Goal: Task Accomplishment & Management: Manage account settings

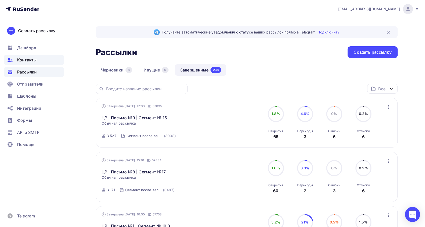
click at [23, 62] on span "Контакты" at bounding box center [26, 60] width 19 height 6
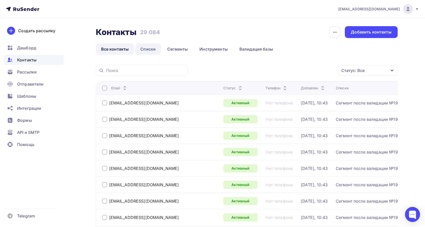
click at [153, 45] on link "Списки" at bounding box center [148, 49] width 26 height 12
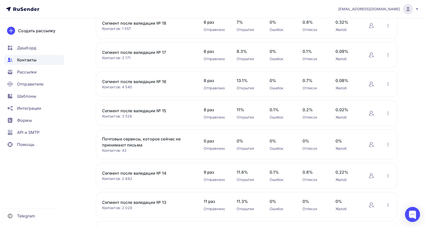
scroll to position [84, 0]
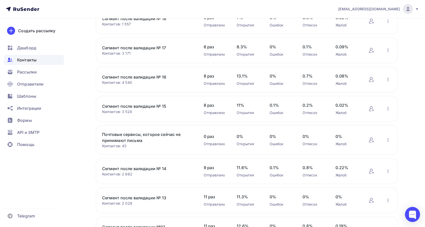
click at [145, 196] on link "Сегмент после валидации № 13" at bounding box center [144, 198] width 85 height 6
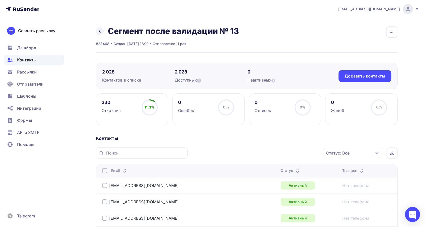
click at [294, 169] on icon at bounding box center [297, 172] width 6 height 6
click at [29, 75] on span "Рассылки" at bounding box center [27, 72] width 20 height 6
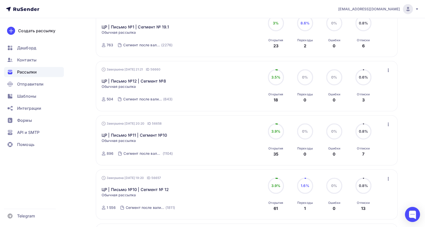
scroll to position [363, 0]
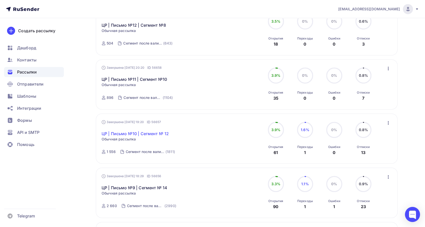
click at [151, 133] on link "ЦР | Письмо №10 | Сегмент № 12" at bounding box center [135, 133] width 67 height 6
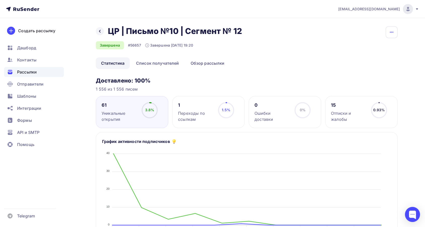
click at [393, 34] on icon "button" at bounding box center [391, 32] width 6 height 6
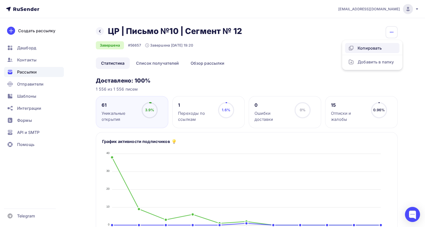
click at [378, 47] on div "Копировать" at bounding box center [372, 48] width 48 height 6
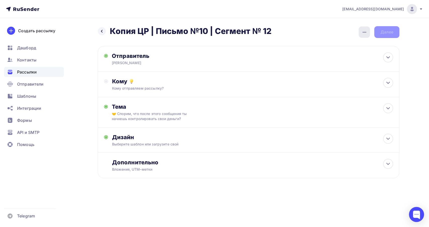
click at [363, 32] on icon "button" at bounding box center [365, 32] width 4 height 1
click at [334, 55] on div "Переименовать рассылку" at bounding box center [338, 58] width 62 height 6
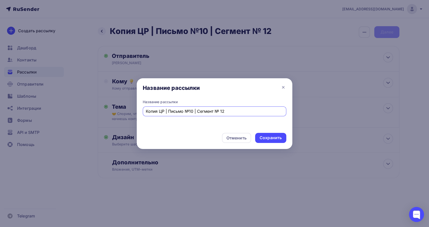
drag, startPoint x: 158, startPoint y: 113, endPoint x: 136, endPoint y: 114, distance: 22.7
click at [136, 114] on div "Название рассылки Название рассылки Копия ЦР | Письмо №10 | Сегмент № 12 Отмени…" at bounding box center [214, 113] width 429 height 227
click at [217, 112] on input "ЦР | Письмо №10 | Сегмент № 12" at bounding box center [215, 111] width 138 height 6
type input "ЦР | Письмо №10 | Сегмент № 13"
click at [263, 137] on div "Сохранить" at bounding box center [271, 138] width 22 height 6
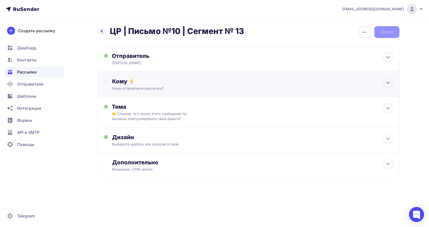
click at [164, 81] on div "Кому" at bounding box center [252, 81] width 281 height 7
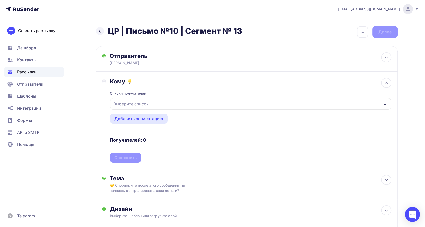
click at [161, 106] on div "Выберите список" at bounding box center [250, 104] width 281 height 12
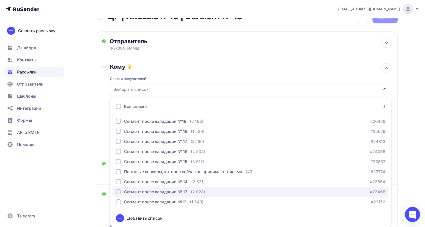
click at [167, 189] on div "Сегмент после валидации № 13" at bounding box center [155, 192] width 63 height 6
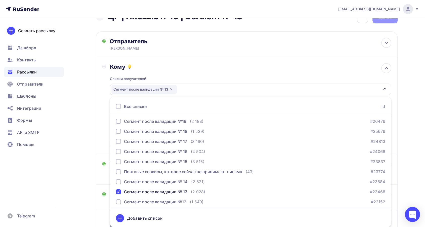
click at [188, 70] on div "Списки получателей Сегмент после валидации № 13 Все списки id Сегмент после вал…" at bounding box center [250, 109] width 281 height 78
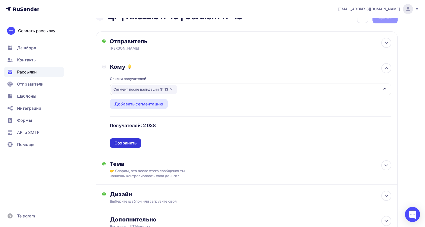
click at [126, 143] on div "Сохранить" at bounding box center [125, 143] width 22 height 6
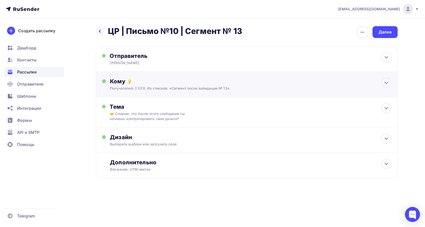
scroll to position [0, 0]
click at [223, 137] on div "Дизайн" at bounding box center [252, 137] width 281 height 7
click at [389, 137] on div at bounding box center [386, 139] width 10 height 10
click at [393, 32] on div "Далее" at bounding box center [386, 32] width 13 height 6
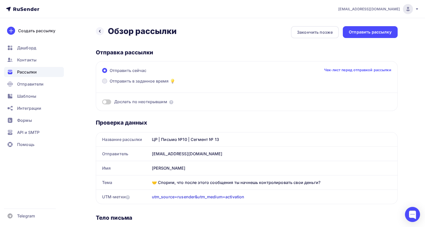
click at [113, 79] on span "Отправить в заданное время" at bounding box center [139, 81] width 59 height 6
click at [110, 84] on input "Отправить в заданное время" at bounding box center [110, 84] width 0 height 0
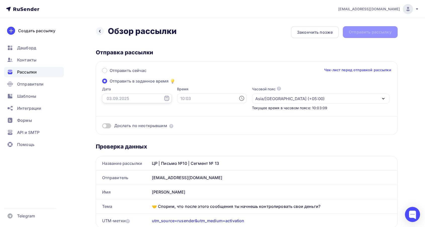
click at [125, 98] on input "text" at bounding box center [137, 99] width 70 height 10
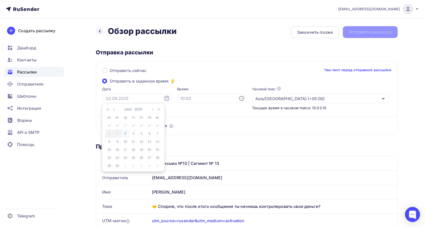
click at [123, 135] on div "3" at bounding box center [125, 133] width 8 height 5
type input "03.09.2025"
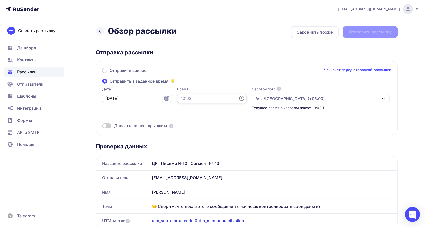
click at [180, 101] on input "text" at bounding box center [212, 99] width 70 height 10
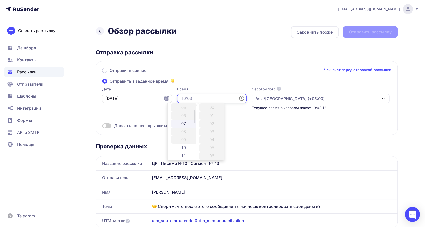
scroll to position [84, 0]
click at [182, 104] on li "10" at bounding box center [184, 104] width 26 height 8
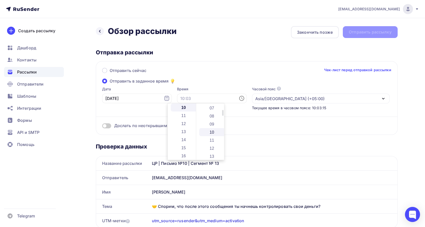
click at [215, 133] on li "10" at bounding box center [212, 132] width 26 height 8
type input "10:10"
click at [207, 68] on div "Отправить сейчас Чек-лист перед отправкой рассылки" at bounding box center [246, 72] width 289 height 11
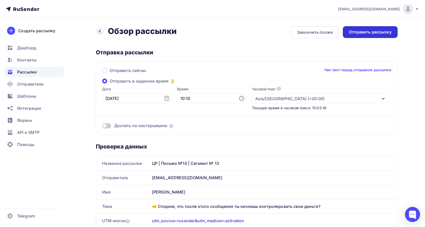
click at [370, 31] on div "Отправить рассылку" at bounding box center [370, 32] width 43 height 6
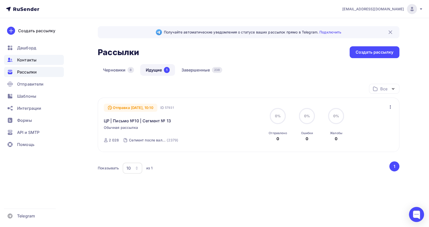
click at [24, 59] on span "Контакты" at bounding box center [26, 60] width 19 height 6
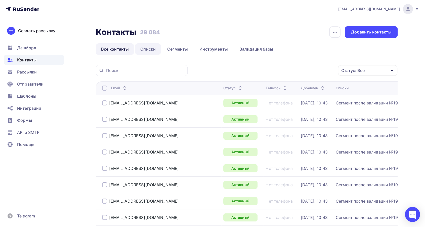
click at [147, 50] on link "Списки" at bounding box center [148, 49] width 26 height 12
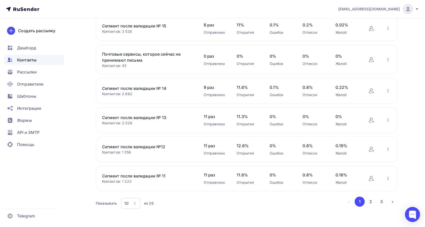
scroll to position [166, 0]
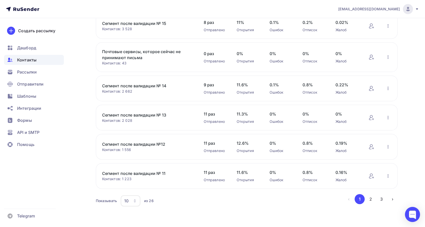
click at [153, 171] on link "Сегмент после валидации № 11" at bounding box center [144, 173] width 85 height 6
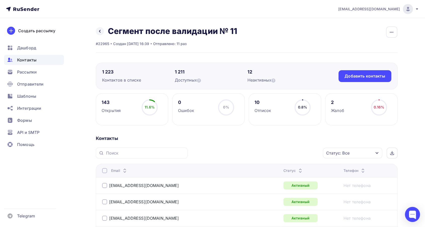
click at [357, 154] on div "Статус: Все" at bounding box center [352, 153] width 59 height 11
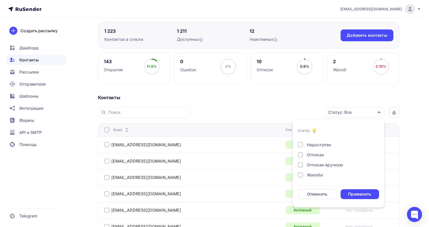
scroll to position [49, 0]
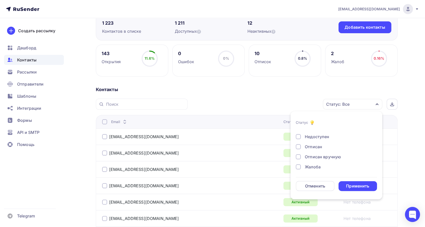
click at [303, 148] on div "Отписан" at bounding box center [333, 147] width 75 height 6
click at [345, 185] on div "Применить" at bounding box center [357, 186] width 39 height 10
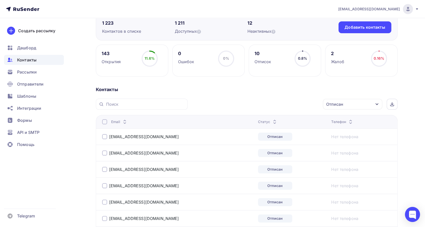
click at [105, 121] on div at bounding box center [104, 121] width 5 height 5
click at [266, 104] on div "Действие" at bounding box center [264, 104] width 19 height 6
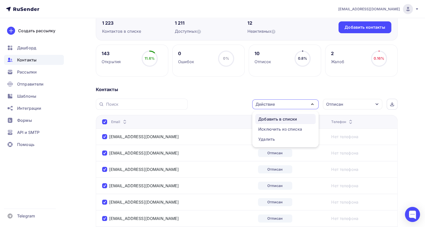
click at [273, 119] on div "Добавить в списки" at bounding box center [277, 119] width 39 height 6
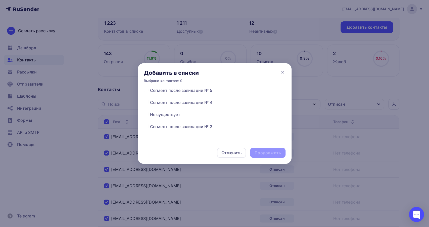
scroll to position [251, 0]
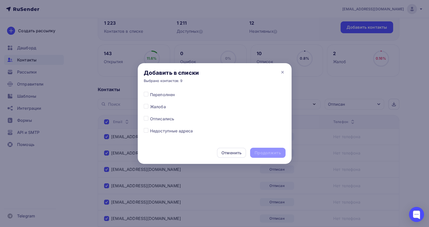
click at [150, 116] on label at bounding box center [150, 116] width 0 height 0
click at [147, 117] on input "checkbox" at bounding box center [146, 118] width 5 height 5
checkbox input "true"
click at [268, 155] on div "Продолжить" at bounding box center [268, 153] width 26 height 6
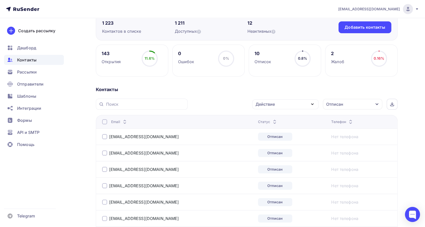
click at [102, 122] on div at bounding box center [104, 121] width 5 height 5
click at [104, 122] on div at bounding box center [104, 121] width 5 height 5
click at [286, 105] on div "Действие" at bounding box center [285, 104] width 66 height 10
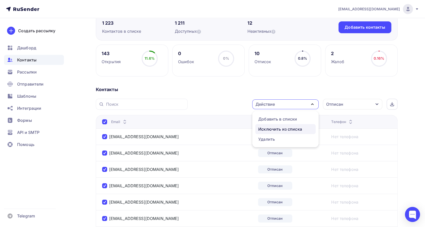
click at [283, 131] on div "Исключить из списка" at bounding box center [280, 129] width 44 height 6
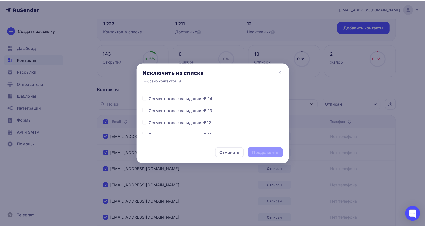
scroll to position [84, 0]
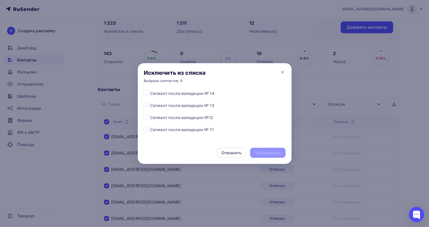
click at [143, 129] on div "Все списки Сегмент после валидации №19 Сегмент после валидации № 18 Сегмент пос…" at bounding box center [215, 115] width 154 height 52
click at [150, 126] on label at bounding box center [150, 126] width 0 height 0
click at [147, 130] on input "checkbox" at bounding box center [146, 128] width 5 height 5
checkbox input "true"
click at [274, 151] on div "Продолжить" at bounding box center [268, 153] width 26 height 6
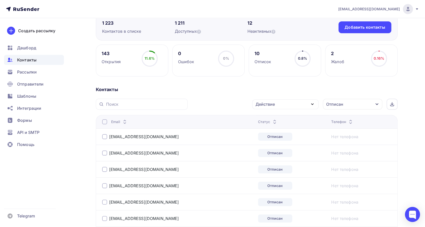
click at [360, 103] on div "Отписан" at bounding box center [352, 104] width 59 height 11
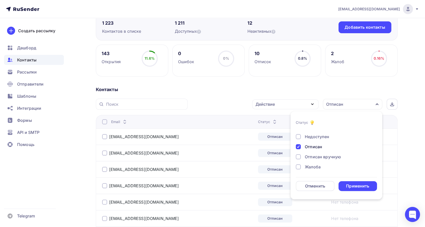
scroll to position [77, 0]
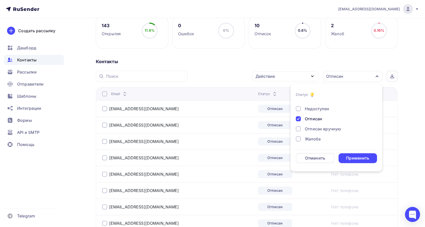
click at [300, 139] on div at bounding box center [298, 138] width 5 height 5
click at [298, 119] on div at bounding box center [298, 118] width 5 height 5
click at [346, 154] on div "Применить" at bounding box center [357, 158] width 39 height 10
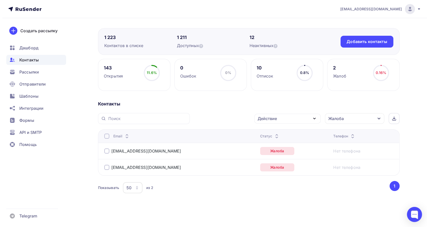
scroll to position [34, 0]
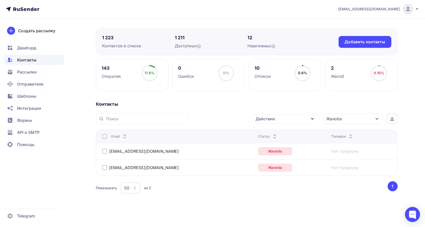
click at [105, 138] on div at bounding box center [104, 136] width 5 height 5
click at [286, 119] on div "Действие" at bounding box center [285, 119] width 66 height 10
click at [282, 133] on div "Добавить в списки" at bounding box center [277, 133] width 39 height 6
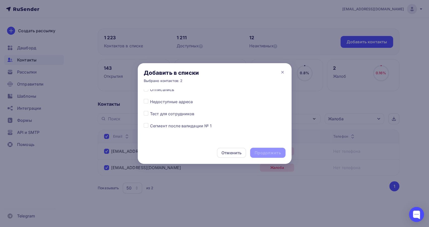
scroll to position [253, 0]
click at [150, 102] on label at bounding box center [150, 102] width 0 height 0
click at [146, 105] on input "checkbox" at bounding box center [146, 104] width 5 height 5
checkbox input "true"
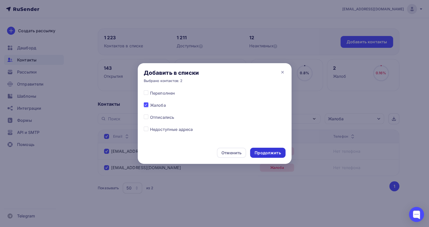
click at [267, 153] on div "Продолжить" at bounding box center [268, 153] width 26 height 6
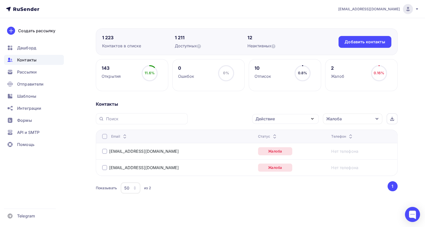
click at [103, 138] on div at bounding box center [104, 136] width 5 height 5
click at [103, 137] on div at bounding box center [104, 136] width 5 height 5
click at [278, 118] on div "Действие" at bounding box center [285, 119] width 66 height 10
click at [281, 149] on link "Удалить" at bounding box center [285, 154] width 60 height 10
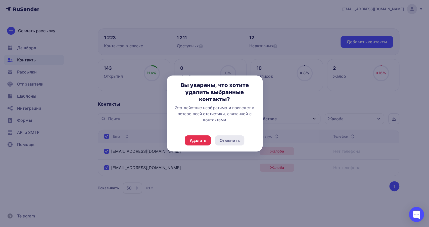
click at [238, 141] on div "Отменить" at bounding box center [229, 140] width 20 height 6
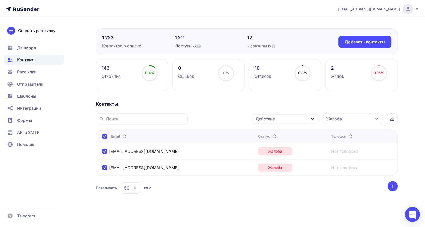
click at [279, 118] on div at bounding box center [212, 113] width 425 height 227
click at [263, 119] on div "Действие" at bounding box center [264, 119] width 19 height 6
click at [268, 141] on div "Исключить из списка" at bounding box center [280, 144] width 44 height 6
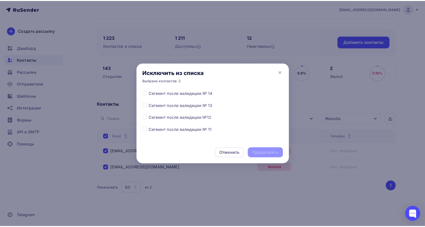
scroll to position [112, 0]
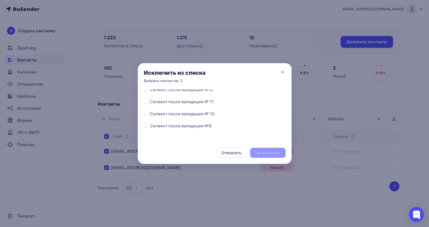
click at [150, 99] on label at bounding box center [150, 99] width 0 height 0
click at [145, 101] on input "checkbox" at bounding box center [146, 101] width 5 height 5
checkbox input "true"
click at [263, 152] on div "Продолжить" at bounding box center [268, 153] width 26 height 6
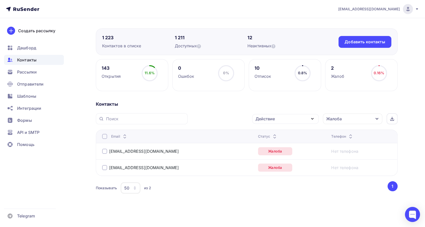
click at [348, 117] on div "Жалоба" at bounding box center [352, 118] width 59 height 11
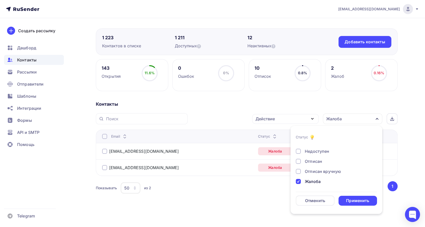
click at [297, 179] on div at bounding box center [298, 181] width 5 height 5
click at [350, 199] on div "Применить" at bounding box center [357, 201] width 23 height 6
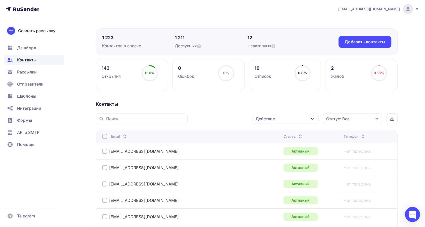
click at [297, 135] on icon at bounding box center [300, 138] width 6 height 6
click at [295, 135] on icon at bounding box center [298, 138] width 6 height 6
click at [105, 152] on div at bounding box center [104, 151] width 5 height 5
click at [260, 119] on div "Действие" at bounding box center [264, 119] width 19 height 6
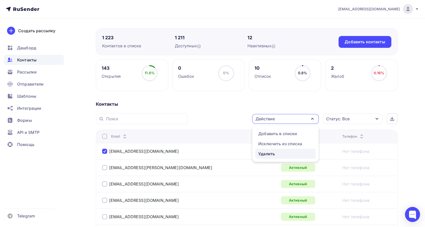
click at [268, 154] on div "Удалить" at bounding box center [266, 154] width 17 height 6
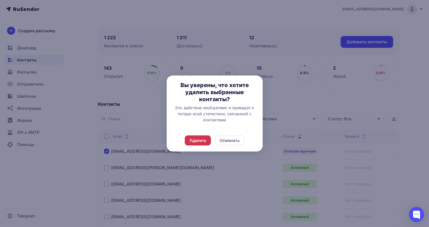
click at [204, 143] on div "Удалить" at bounding box center [197, 140] width 17 height 6
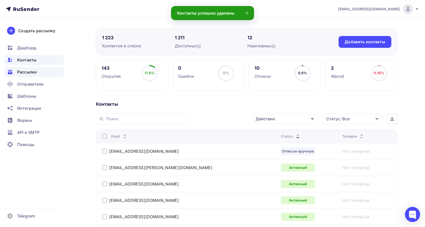
click at [28, 68] on div "Рассылки" at bounding box center [34, 72] width 60 height 10
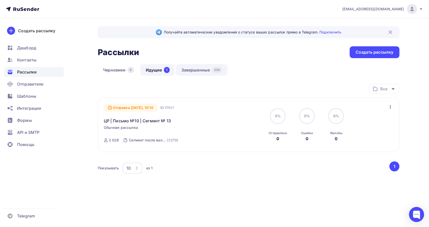
click at [200, 69] on link "Завершенные 238" at bounding box center [202, 70] width 52 height 12
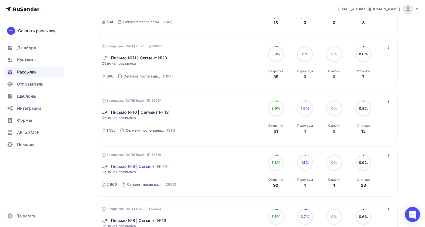
scroll to position [356, 0]
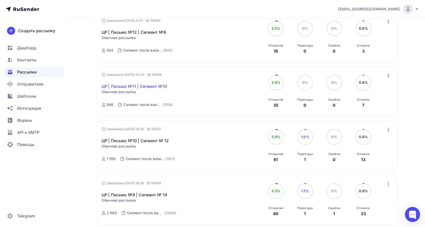
click at [144, 85] on link "ЦР | Письмо №11 | Сегмент №10" at bounding box center [134, 86] width 65 height 6
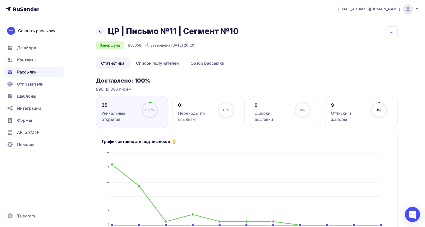
click at [394, 32] on icon "button" at bounding box center [391, 32] width 6 height 6
click at [379, 47] on div "Копировать" at bounding box center [372, 48] width 48 height 6
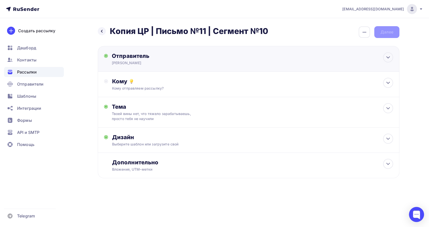
click at [211, 55] on div "Отправитель" at bounding box center [166, 55] width 109 height 7
type input "НИКА ЗЕБРА"
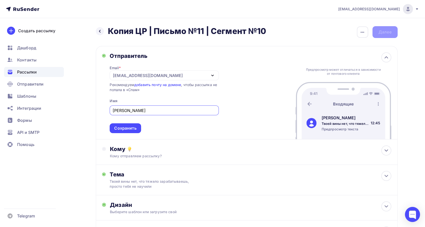
click at [211, 55] on div "Отправитель" at bounding box center [164, 55] width 109 height 7
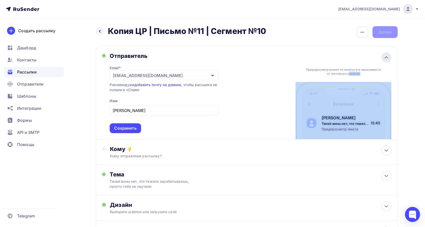
click at [382, 57] on div "Отправитель Email * nika@nikazebra.ru nika@nikazebra.ru info@zebracompany.ru До…" at bounding box center [247, 92] width 302 height 93
click at [386, 56] on icon at bounding box center [386, 57] width 6 height 6
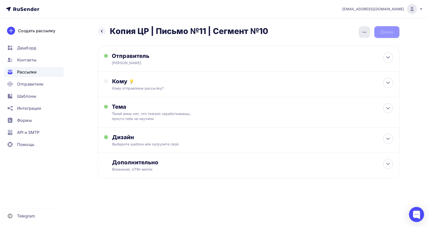
click at [359, 32] on div "button" at bounding box center [364, 31] width 11 height 11
click at [330, 57] on div "Переименовать рассылку" at bounding box center [338, 58] width 62 height 6
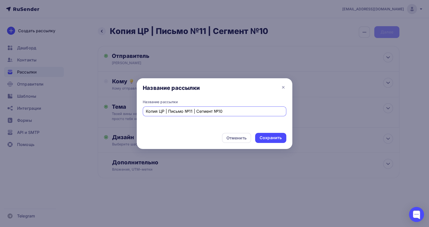
drag, startPoint x: 159, startPoint y: 112, endPoint x: 134, endPoint y: 115, distance: 24.8
click at [134, 115] on div "Название рассылки Название рассылки Копия ЦР | Письмо №11 | Сегмент №10 Отменит…" at bounding box center [214, 113] width 429 height 227
click at [220, 114] on input "ЦР | Письмо №11 | Сегмент №10" at bounding box center [215, 111] width 138 height 6
type input "ЦР | Письмо №11 | Сегмент №11"
click at [265, 143] on div "Отменить Сохранить" at bounding box center [215, 139] width 156 height 20
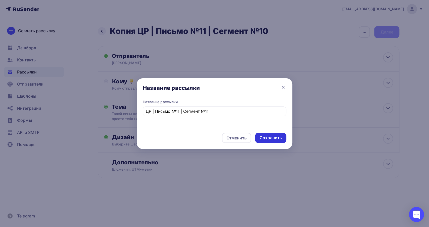
click at [265, 141] on div "Сохранить" at bounding box center [270, 138] width 31 height 10
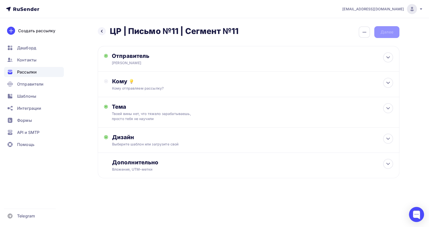
click at [185, 91] on div "Кому Кому отправляем рассылку? Списки получателей Выберите список Все списки id…" at bounding box center [249, 84] width 302 height 25
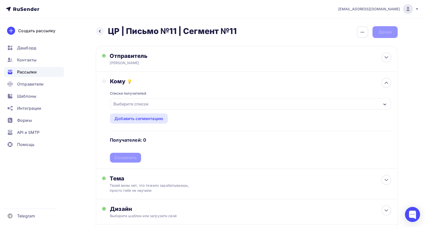
click at [170, 104] on div "Выберите список" at bounding box center [250, 104] width 281 height 12
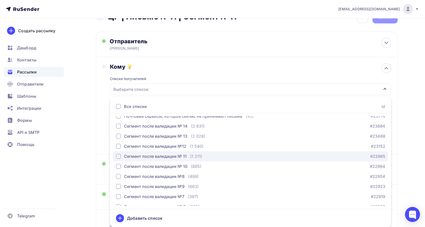
scroll to position [56, 0]
click at [162, 155] on div "Сегмент после валидации № 11" at bounding box center [155, 156] width 63 height 6
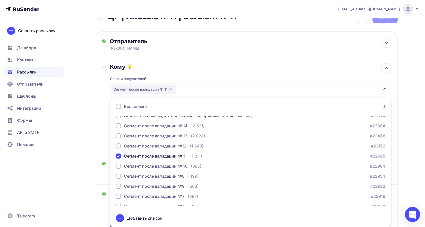
click at [195, 71] on div "Списки получателей Сегмент после валидации № 11 Все списки id Сегмент после вал…" at bounding box center [250, 109] width 281 height 78
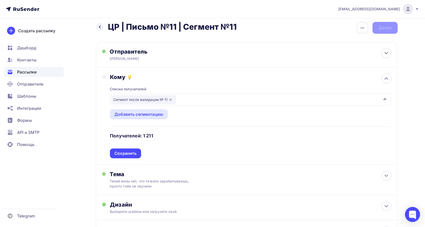
scroll to position [0, 0]
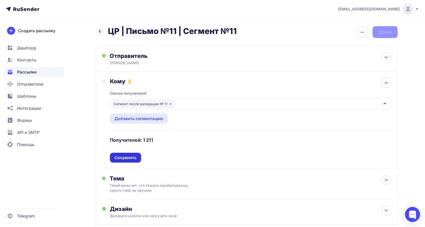
click at [125, 156] on div "Сохранить" at bounding box center [125, 158] width 22 height 6
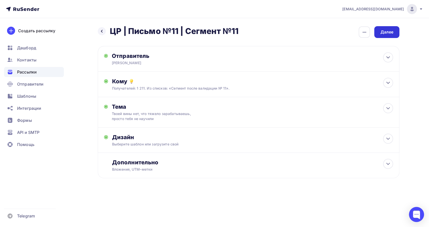
click at [387, 34] on div "Далее" at bounding box center [386, 32] width 13 height 6
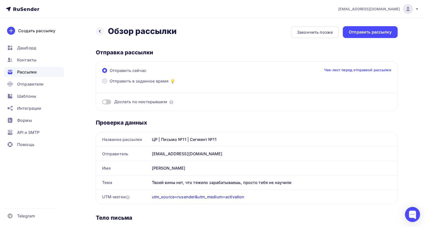
click at [108, 80] on label "Отправить в заданное время" at bounding box center [139, 81] width 74 height 7
click at [110, 84] on input "Отправить в заданное время" at bounding box center [110, 84] width 0 height 0
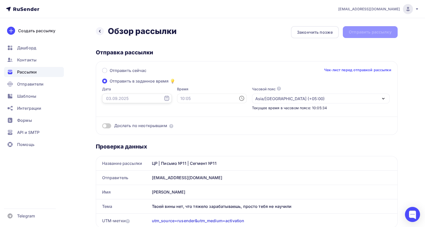
click at [110, 94] on input "text" at bounding box center [137, 99] width 70 height 10
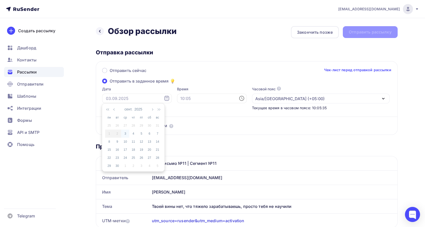
click at [125, 134] on div "3" at bounding box center [125, 133] width 8 height 5
type input "03.09.2025"
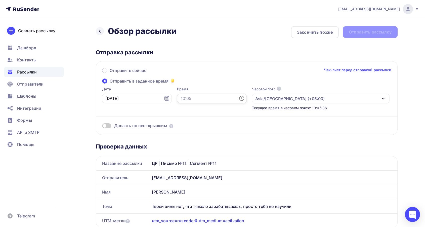
click at [182, 98] on input "text" at bounding box center [212, 99] width 70 height 10
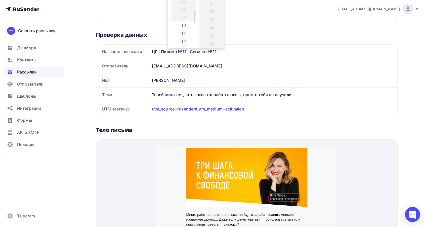
scroll to position [84, 0]
click at [183, 2] on li "11" at bounding box center [184, 0] width 26 height 8
click at [209, 29] on li "11" at bounding box center [212, 28] width 26 height 8
type input "11:11"
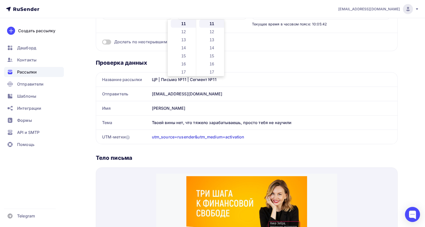
click at [244, 35] on div "Дослать по неоткрывшим" at bounding box center [246, 36] width 289 height 18
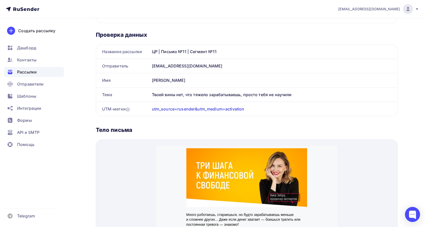
scroll to position [0, 0]
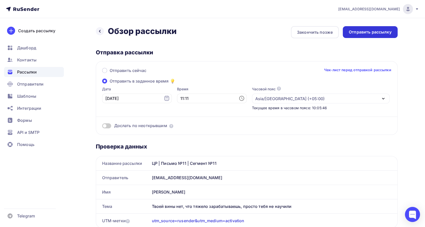
click at [352, 36] on div "Отправить рассылку" at bounding box center [370, 32] width 55 height 12
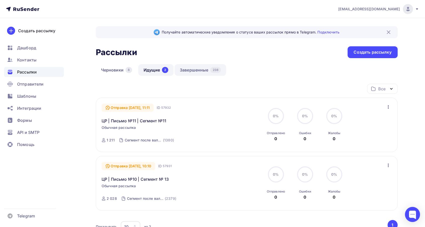
click at [199, 72] on link "Завершенные 238" at bounding box center [200, 70] width 52 height 12
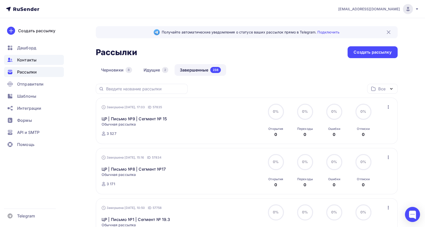
click at [15, 59] on div "Контакты" at bounding box center [34, 60] width 60 height 10
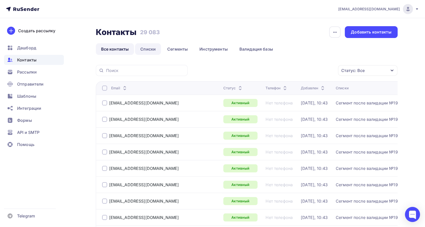
click at [150, 51] on link "Списки" at bounding box center [148, 49] width 26 height 12
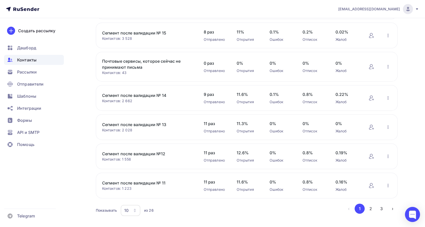
scroll to position [166, 0]
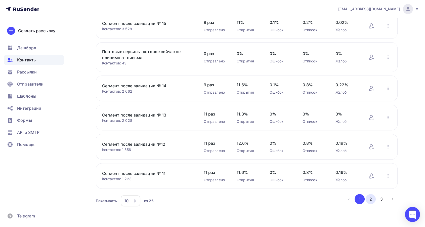
click at [371, 196] on button "2" at bounding box center [371, 199] width 10 height 10
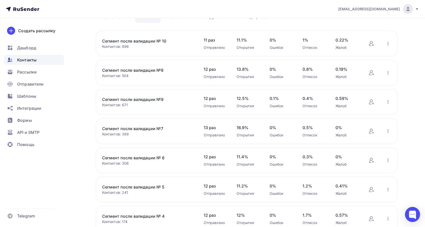
scroll to position [23, 0]
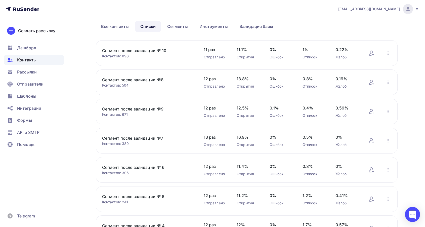
click at [157, 108] on link "Сегмент после валидации №9" at bounding box center [144, 109] width 85 height 6
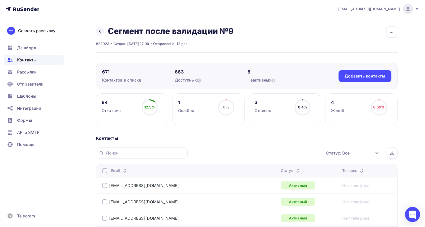
click at [352, 154] on div "Статус: Все" at bounding box center [352, 153] width 59 height 11
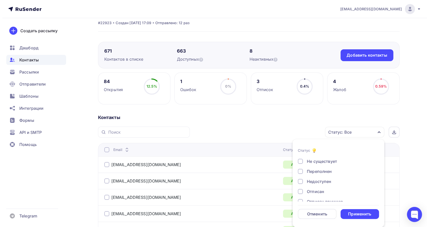
scroll to position [36, 0]
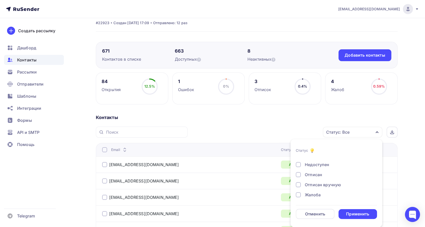
click at [300, 193] on div at bounding box center [298, 194] width 5 height 5
click at [363, 211] on div "Применить" at bounding box center [357, 214] width 23 height 6
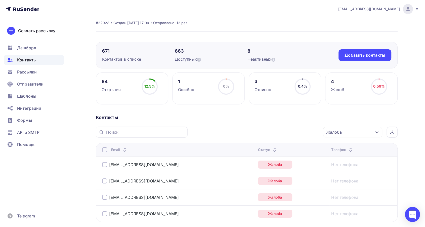
click at [103, 150] on div at bounding box center [104, 149] width 5 height 5
click at [276, 132] on div "Действие" at bounding box center [285, 132] width 66 height 10
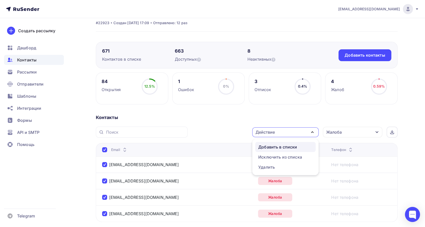
click at [272, 144] on div "Добавить в списки" at bounding box center [277, 147] width 39 height 6
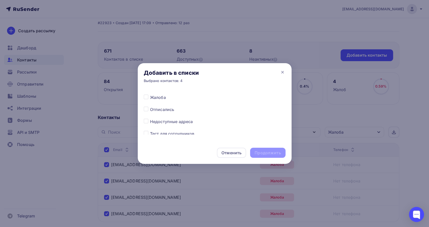
scroll to position [253, 0]
click at [150, 102] on label at bounding box center [150, 102] width 0 height 0
click at [146, 106] on input "checkbox" at bounding box center [146, 104] width 5 height 5
checkbox input "true"
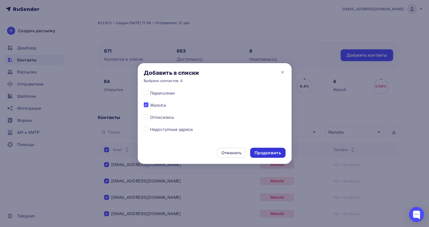
click at [262, 152] on div "Продолжить" at bounding box center [268, 153] width 26 height 6
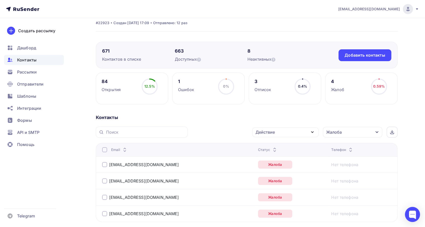
click at [106, 146] on th "Email" at bounding box center [176, 149] width 160 height 13
click at [105, 148] on div at bounding box center [104, 149] width 5 height 5
click at [307, 130] on div "Действие" at bounding box center [285, 132] width 66 height 10
click at [274, 155] on div "Исключить из списка" at bounding box center [280, 157] width 44 height 6
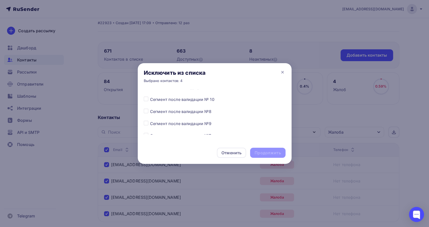
scroll to position [140, 0]
click at [150, 107] on label at bounding box center [150, 107] width 0 height 0
click at [146, 108] on input "checkbox" at bounding box center [146, 109] width 5 height 5
checkbox input "true"
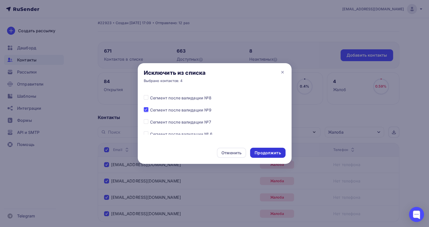
click at [261, 152] on div "Продолжить" at bounding box center [268, 153] width 26 height 6
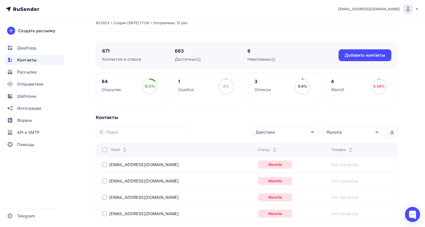
click at [352, 135] on div "Жалоба" at bounding box center [352, 132] width 59 height 11
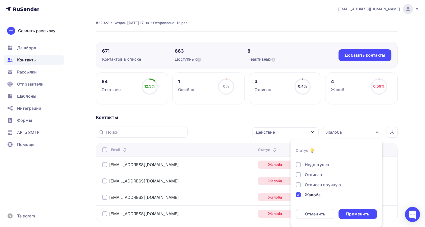
click at [308, 191] on div "Новый Активный Не существует Переполнен Недоступен Отписан Отписан вручную Жало…" at bounding box center [336, 159] width 81 height 76
click at [298, 192] on div at bounding box center [298, 194] width 5 height 5
click at [300, 175] on div at bounding box center [298, 174] width 5 height 5
click at [356, 215] on div "Применить" at bounding box center [357, 214] width 23 height 6
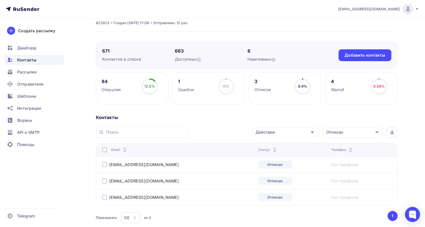
click at [97, 150] on th "Email" at bounding box center [176, 149] width 160 height 13
click at [102, 150] on th "Email" at bounding box center [176, 149] width 160 height 13
click at [102, 150] on div at bounding box center [104, 149] width 5 height 5
click at [104, 149] on div at bounding box center [104, 149] width 5 height 5
click at [286, 133] on div "Действие" at bounding box center [285, 132] width 66 height 10
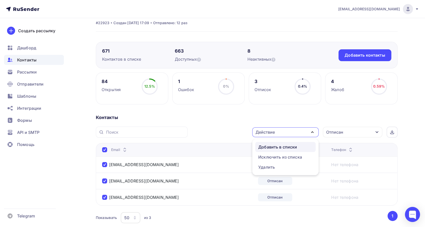
click at [279, 146] on div "Добавить в списки" at bounding box center [277, 147] width 39 height 6
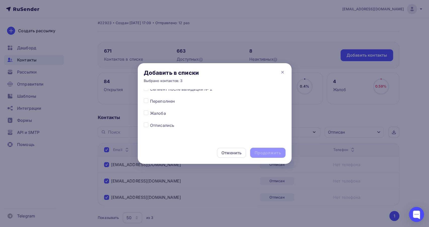
scroll to position [253, 0]
click at [147, 119] on div at bounding box center [147, 117] width 6 height 6
click at [150, 114] on label at bounding box center [150, 114] width 0 height 0
click at [147, 118] on input "checkbox" at bounding box center [146, 116] width 5 height 5
checkbox input "true"
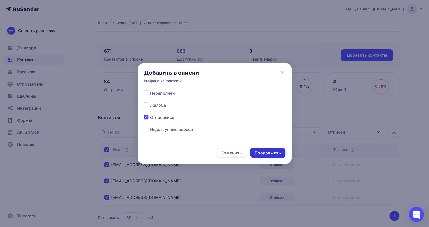
click at [263, 153] on div "Продолжить" at bounding box center [268, 153] width 26 height 6
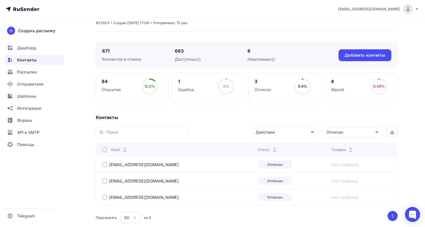
click at [105, 149] on div at bounding box center [104, 149] width 5 height 5
click at [282, 131] on div "Действие" at bounding box center [285, 132] width 66 height 10
click at [268, 157] on div "Исключить из списка" at bounding box center [280, 157] width 44 height 6
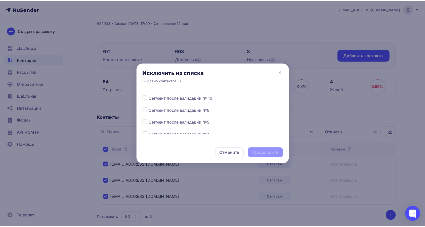
scroll to position [140, 0]
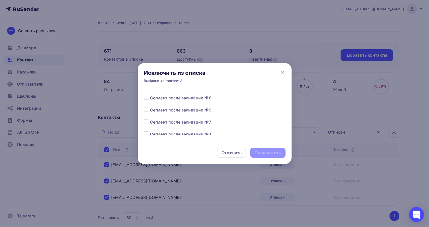
click at [150, 107] on label at bounding box center [150, 107] width 0 height 0
click at [146, 110] on input "checkbox" at bounding box center [146, 109] width 5 height 5
checkbox input "true"
click at [260, 154] on div "Продолжить" at bounding box center [268, 153] width 26 height 6
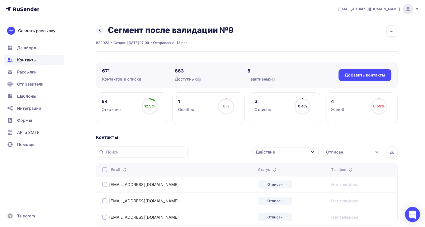
scroll to position [0, 0]
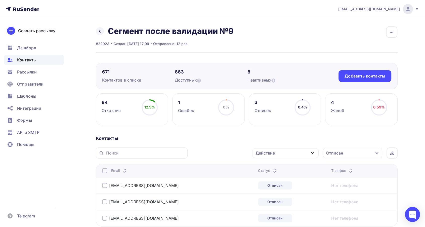
click at [365, 151] on div "Отписан" at bounding box center [352, 153] width 59 height 11
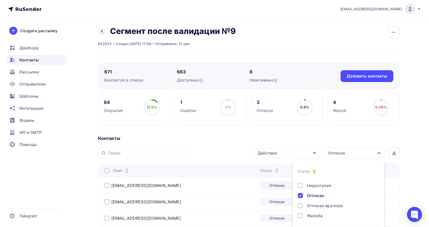
scroll to position [21, 0]
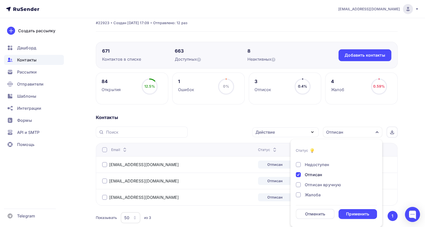
click at [309, 175] on div "Отписан" at bounding box center [313, 174] width 17 height 6
click at [348, 209] on div "Применить" at bounding box center [357, 214] width 39 height 10
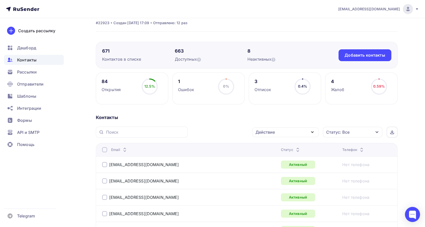
click at [295, 148] on icon at bounding box center [298, 151] width 6 height 6
click at [294, 148] on icon at bounding box center [297, 151] width 6 height 6
click at [103, 162] on div at bounding box center [104, 164] width 5 height 5
click at [277, 134] on div "Действие" at bounding box center [285, 132] width 66 height 10
click at [276, 143] on link "Добавить в списки" at bounding box center [285, 147] width 60 height 10
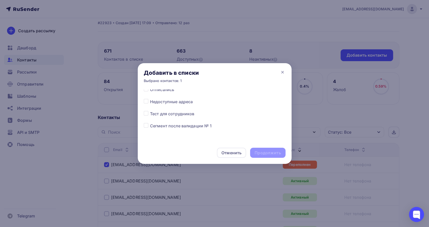
scroll to position [253, 0]
click at [150, 90] on label at bounding box center [150, 90] width 0 height 0
click at [145, 93] on input "checkbox" at bounding box center [146, 92] width 5 height 5
checkbox input "true"
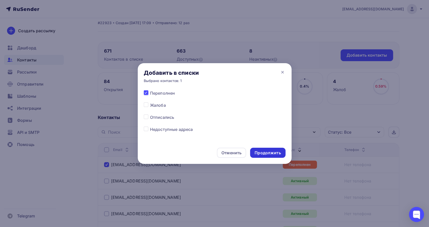
click at [276, 155] on div "Продолжить" at bounding box center [268, 153] width 26 height 6
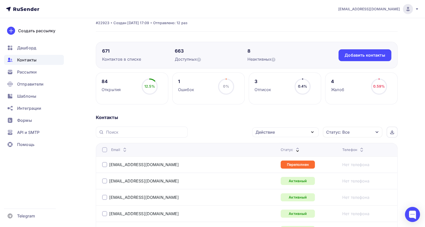
click at [104, 166] on div "mashkaiii0205@gmail.com" at bounding box center [165, 164] width 126 height 8
click at [105, 164] on div at bounding box center [104, 164] width 5 height 5
click at [278, 129] on div "Действие" at bounding box center [285, 132] width 66 height 10
click at [277, 154] on div "Исключить из списка" at bounding box center [280, 157] width 44 height 6
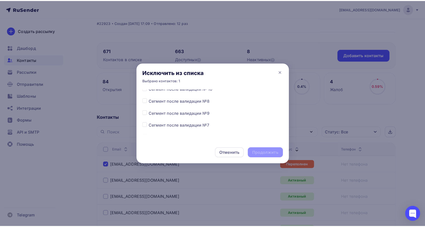
scroll to position [140, 0]
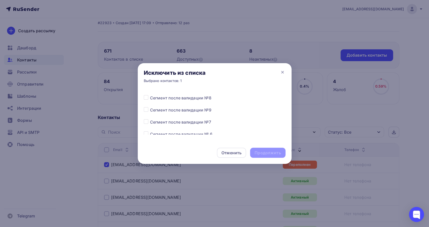
click at [150, 107] on label at bounding box center [150, 107] width 0 height 0
click at [147, 109] on input "checkbox" at bounding box center [146, 109] width 5 height 5
checkbox input "true"
click at [265, 152] on div "Продолжить" at bounding box center [268, 153] width 26 height 6
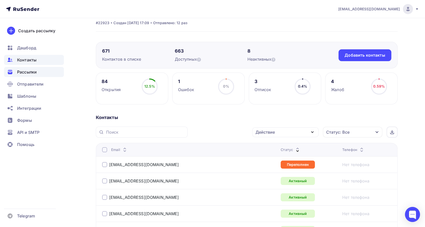
click at [22, 72] on span "Рассылки" at bounding box center [27, 72] width 20 height 6
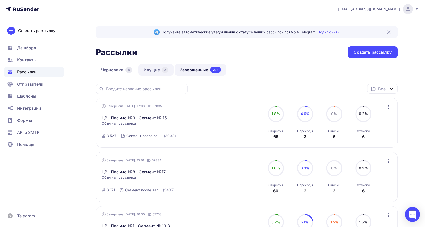
click at [157, 69] on link "Идущие 2" at bounding box center [155, 70] width 35 height 12
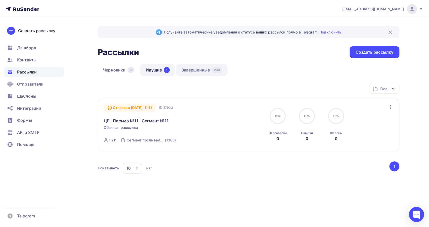
click at [190, 64] on link "Завершенные 239" at bounding box center [202, 70] width 52 height 12
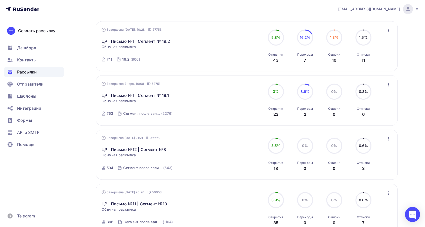
scroll to position [307, 0]
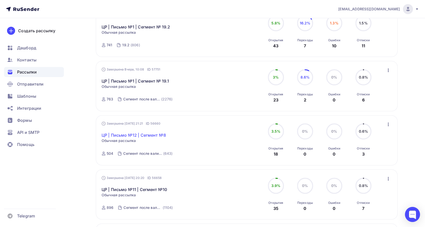
click at [141, 135] on link "ЦР | Письмо №12 | Сегмент №8" at bounding box center [134, 135] width 64 height 6
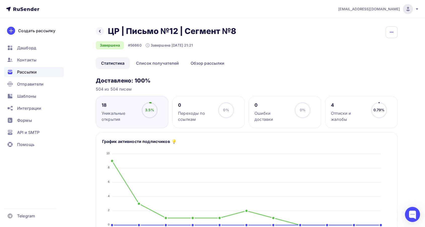
click at [387, 36] on button "button" at bounding box center [391, 32] width 12 height 12
click at [361, 52] on link "Копировать" at bounding box center [372, 48] width 54 height 10
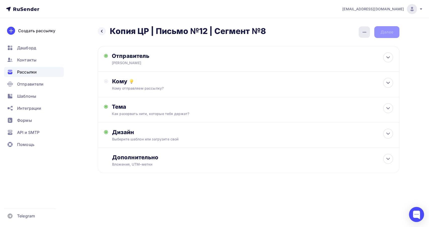
click at [362, 33] on icon "button" at bounding box center [365, 32] width 6 height 6
click at [334, 57] on div "Переименовать рассылку" at bounding box center [338, 58] width 62 height 6
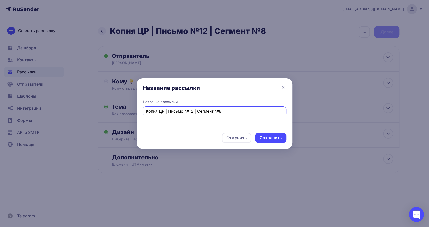
click at [158, 113] on input "Копия ЦР | Письмо №12 | Сегмент №8" at bounding box center [215, 111] width 138 height 6
click at [212, 110] on input "ЦР | Письмо №12 | Сегмент №8" at bounding box center [215, 111] width 138 height 6
type input "ЦР | Письмо №12 | Сегмент №9"
click at [264, 138] on div "Сохранить" at bounding box center [271, 138] width 22 height 6
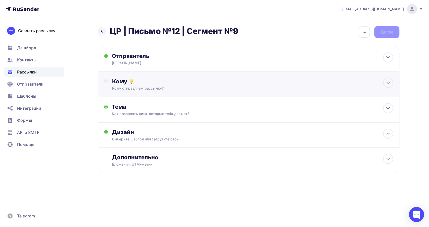
click at [145, 80] on div "Кому" at bounding box center [252, 81] width 281 height 7
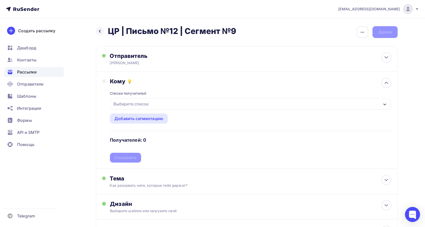
click at [146, 101] on div "Выберите список" at bounding box center [130, 103] width 39 height 9
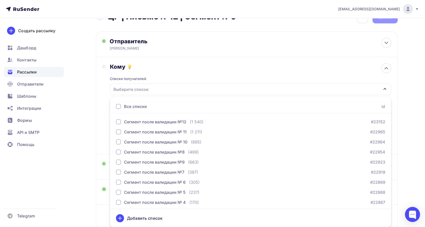
scroll to position [84, 0]
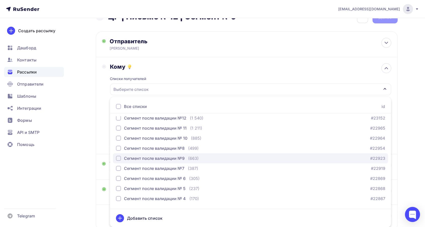
click at [181, 159] on div "Сегмент после валидации №9" at bounding box center [154, 158] width 61 height 6
click at [184, 71] on div "Списки получателей Сегмент после валидации №9 Все списки id Сегмент после валид…" at bounding box center [250, 109] width 281 height 78
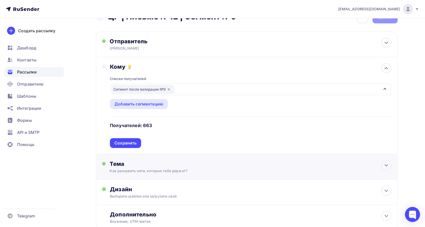
click at [121, 141] on div "Сохранить" at bounding box center [125, 143] width 22 height 6
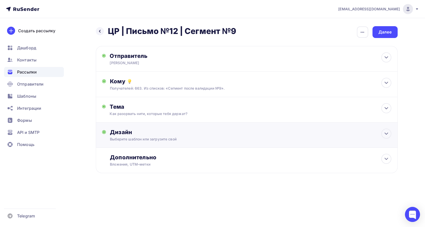
scroll to position [0, 0]
click at [377, 30] on div "Далее" at bounding box center [386, 32] width 25 height 12
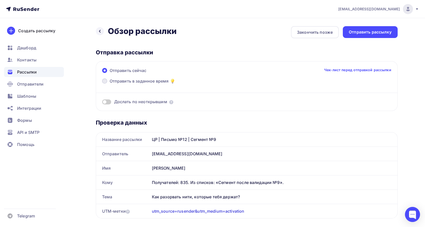
click at [163, 81] on span "Отправить в заданное время" at bounding box center [139, 81] width 59 height 6
click at [110, 84] on input "Отправить в заданное время" at bounding box center [110, 84] width 0 height 0
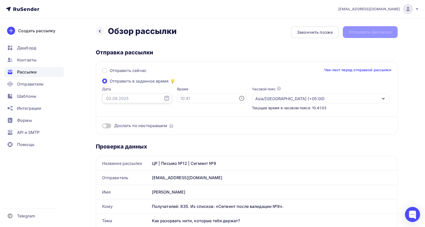
click at [116, 97] on input "text" at bounding box center [137, 99] width 70 height 10
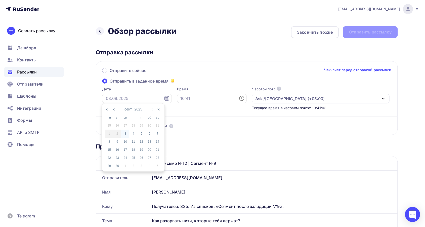
click at [124, 134] on div "3" at bounding box center [125, 133] width 8 height 5
type input "03.09.2025"
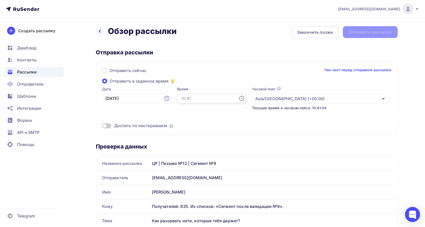
click at [190, 98] on input "text" at bounding box center [212, 99] width 70 height 10
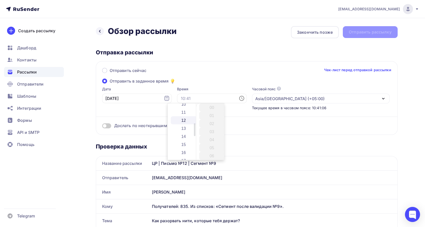
click at [183, 121] on li "12" at bounding box center [184, 120] width 26 height 8
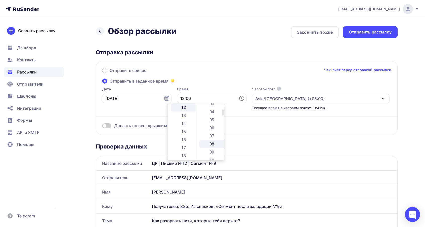
scroll to position [56, 0]
click at [213, 147] on li "12" at bounding box center [212, 148] width 26 height 8
type input "12:12"
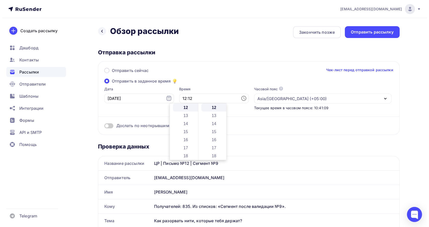
scroll to position [97, 0]
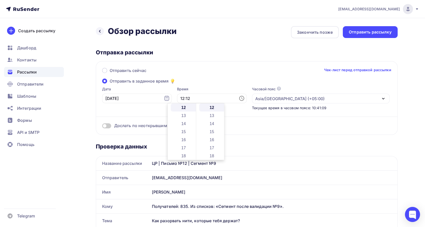
click at [198, 71] on div "Отправить сейчас Чек-лист перед отправкой рассылки" at bounding box center [246, 72] width 289 height 11
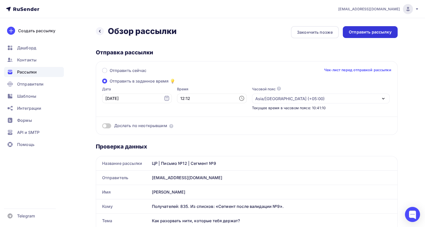
click at [375, 32] on div "Отправить рассылку" at bounding box center [370, 32] width 43 height 6
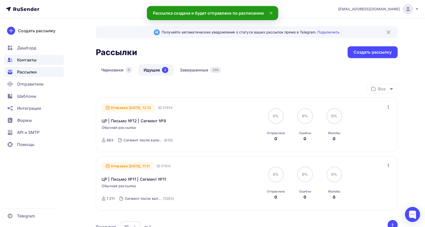
click at [28, 60] on span "Контакты" at bounding box center [26, 60] width 19 height 6
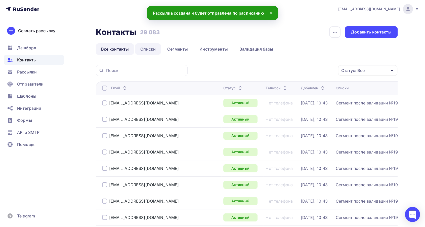
click at [143, 50] on link "Списки" at bounding box center [148, 49] width 26 height 12
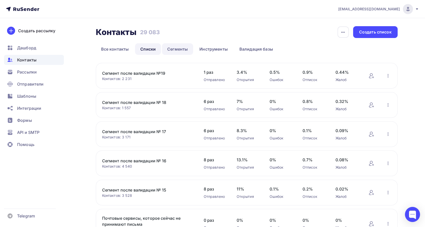
click at [175, 47] on link "Сегменты" at bounding box center [177, 49] width 31 height 12
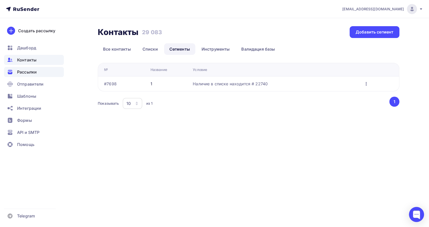
click at [24, 72] on span "Рассылки" at bounding box center [27, 72] width 20 height 6
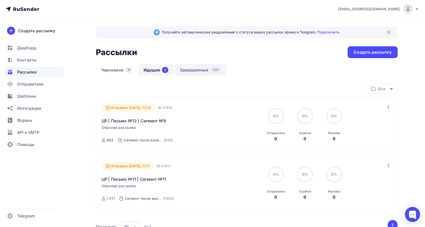
click at [195, 74] on link "Завершенные 239" at bounding box center [200, 70] width 52 height 12
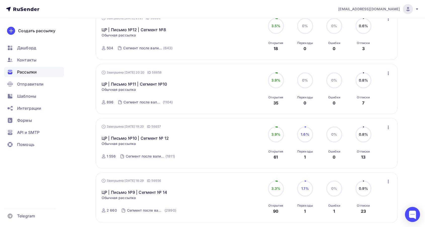
scroll to position [468, 0]
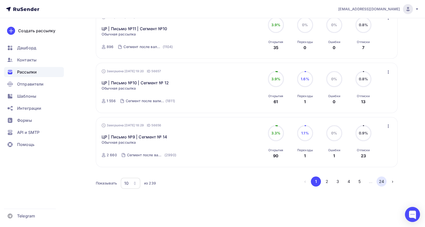
click at [381, 181] on button "24" at bounding box center [381, 181] width 10 height 10
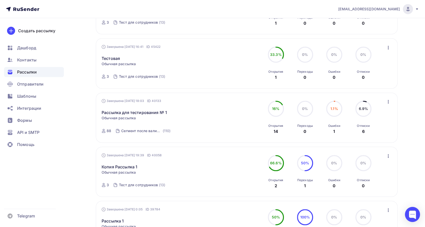
scroll to position [429, 0]
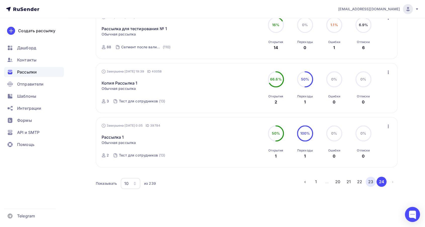
click at [374, 182] on button "23" at bounding box center [371, 182] width 10 height 10
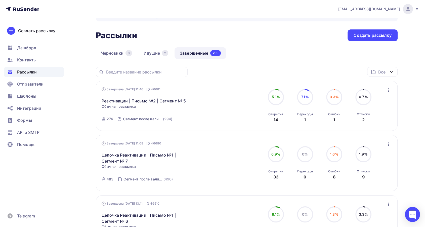
scroll to position [0, 0]
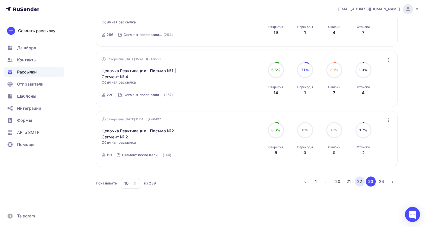
click at [361, 178] on button "22" at bounding box center [360, 181] width 10 height 10
click at [349, 180] on button "21" at bounding box center [349, 181] width 10 height 10
click at [339, 181] on button "20" at bounding box center [338, 181] width 10 height 10
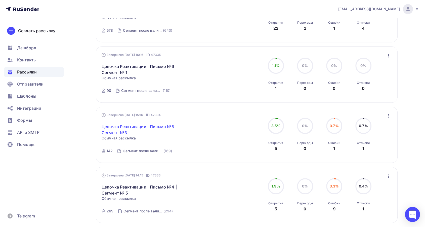
scroll to position [333, 0]
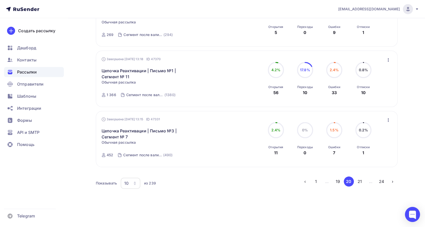
click at [339, 182] on button "19" at bounding box center [338, 181] width 10 height 10
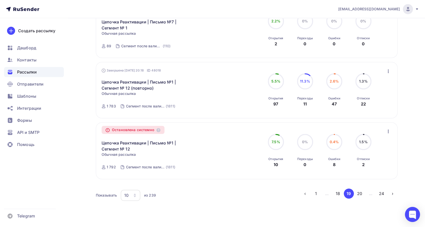
scroll to position [525, 0]
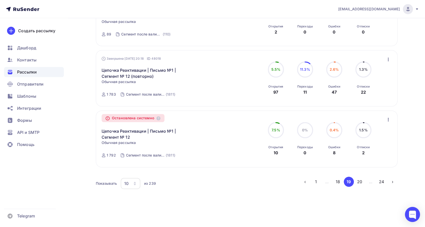
click at [338, 179] on button "18" at bounding box center [338, 182] width 10 height 10
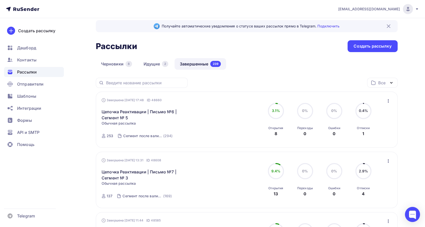
scroll to position [0, 0]
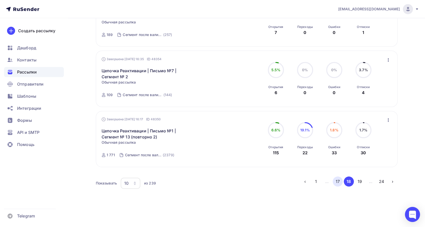
click at [339, 183] on button "17" at bounding box center [338, 181] width 10 height 10
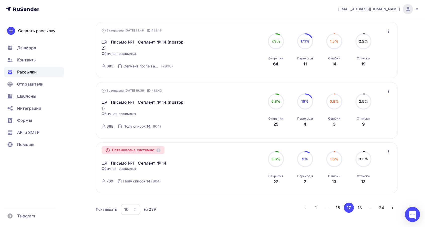
scroll to position [475, 0]
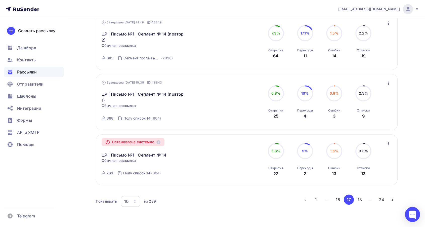
click at [340, 194] on button "16" at bounding box center [338, 199] width 10 height 10
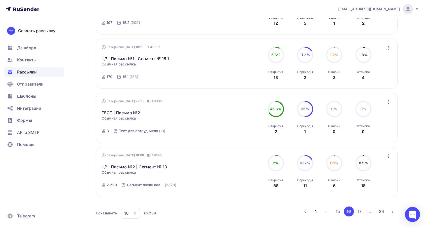
scroll to position [463, 0]
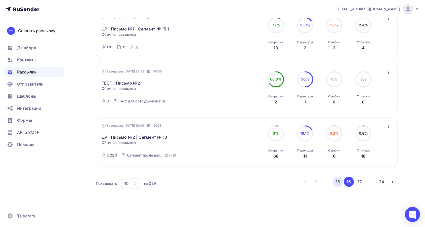
click at [338, 180] on button "15" at bounding box center [338, 182] width 10 height 10
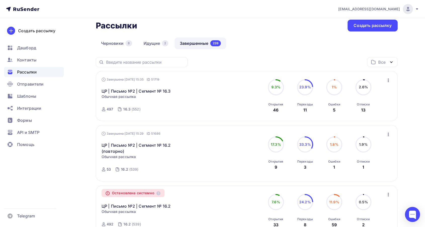
scroll to position [0, 0]
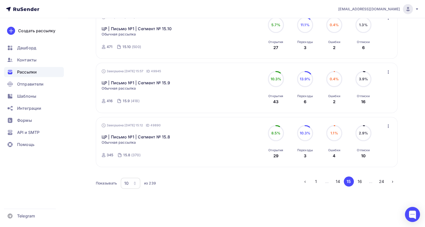
click at [341, 182] on button "14" at bounding box center [338, 181] width 10 height 10
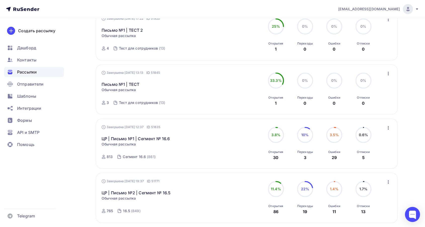
scroll to position [488, 0]
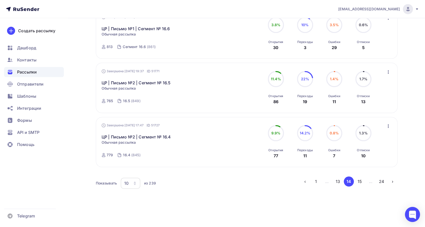
click at [335, 177] on button "13" at bounding box center [338, 181] width 10 height 10
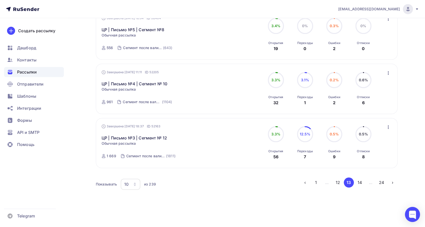
scroll to position [468, 0]
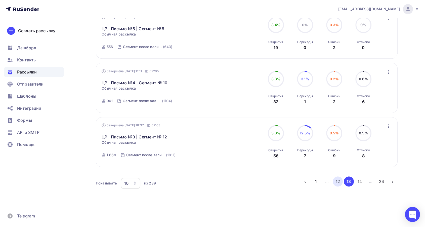
click at [335, 180] on button "12" at bounding box center [338, 181] width 10 height 10
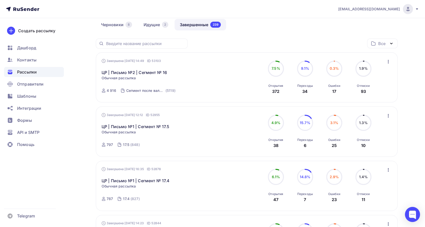
scroll to position [21, 0]
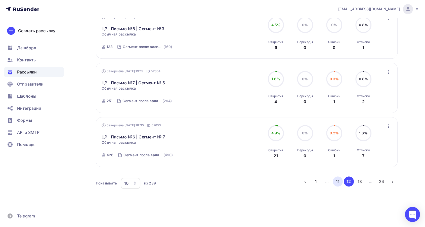
click at [340, 180] on button "11" at bounding box center [338, 181] width 10 height 10
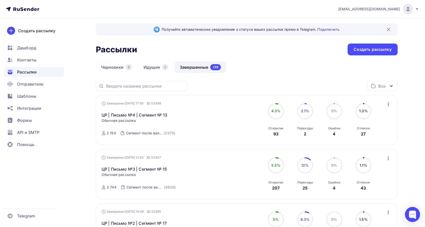
scroll to position [0, 0]
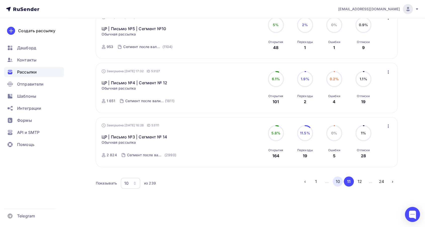
click at [341, 179] on button "10" at bounding box center [338, 181] width 10 height 10
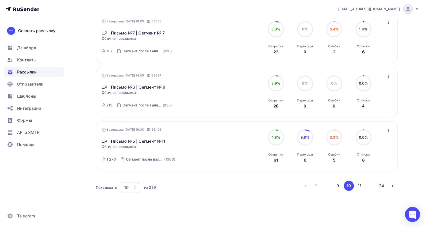
scroll to position [468, 0]
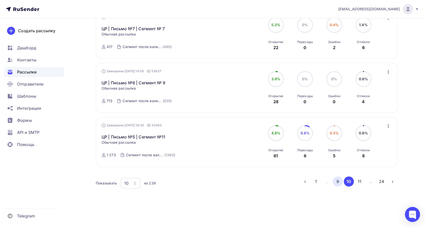
click at [336, 181] on button "9" at bounding box center [338, 181] width 10 height 10
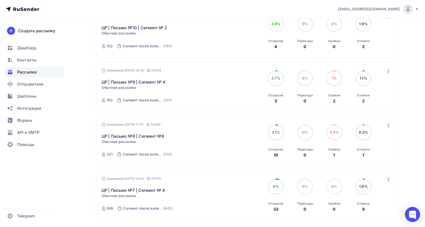
scroll to position [412, 0]
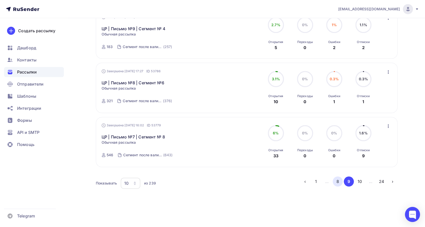
click at [339, 181] on button "8" at bounding box center [338, 181] width 10 height 10
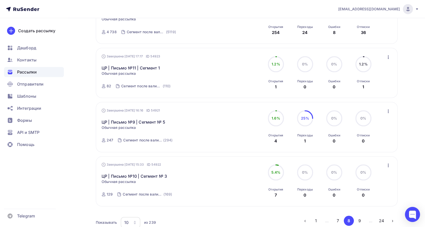
scroll to position [468, 0]
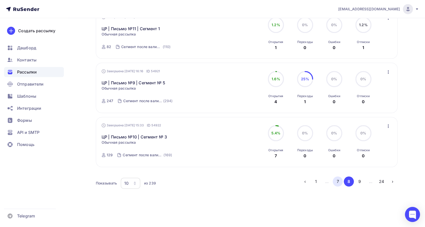
click at [339, 183] on button "7" at bounding box center [338, 181] width 10 height 10
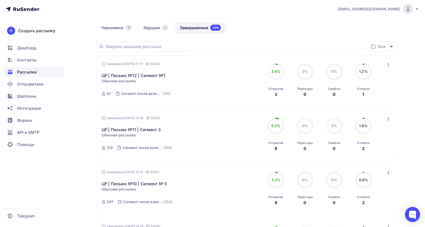
scroll to position [21, 0]
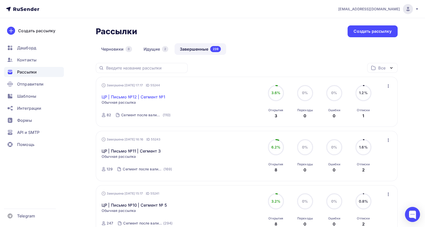
click at [154, 95] on link "ЦР | Письмо №12 | Сегмент №1" at bounding box center [134, 97] width 64 height 6
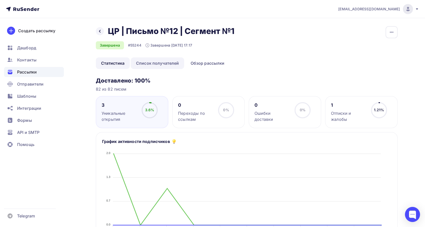
click at [148, 61] on link "Список получателей" at bounding box center [158, 63] width 54 height 12
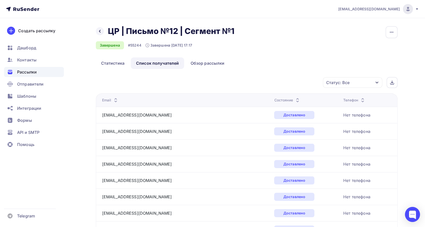
click at [294, 99] on icon at bounding box center [297, 101] width 6 height 6
click at [291, 99] on icon at bounding box center [294, 101] width 6 height 6
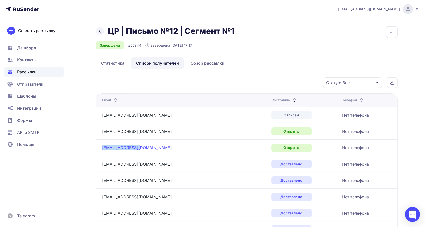
drag, startPoint x: 145, startPoint y: 147, endPoint x: 102, endPoint y: 149, distance: 42.8
click at [102, 149] on div "74081885@mail.ru" at bounding box center [165, 148] width 126 height 8
copy link "74081885@mail.ru"
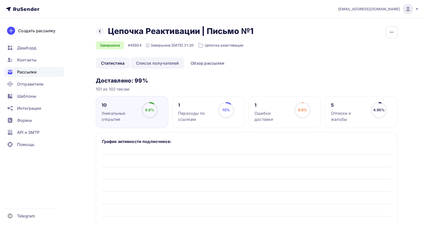
click at [170, 62] on link "Список получателей" at bounding box center [158, 63] width 54 height 12
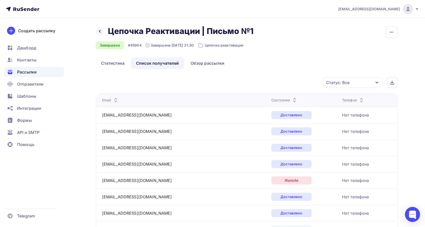
click at [291, 98] on icon at bounding box center [294, 101] width 6 height 6
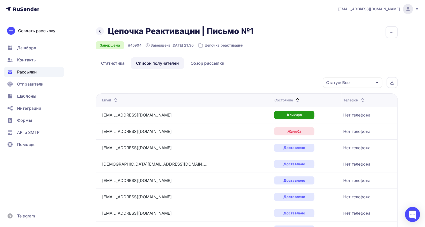
click at [294, 100] on icon at bounding box center [297, 101] width 6 height 6
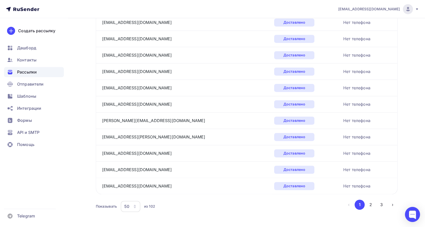
scroll to position [734, 0]
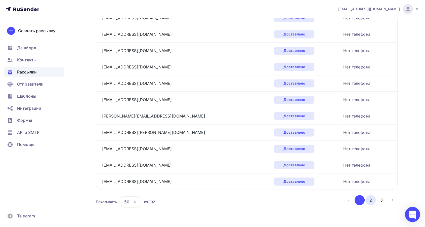
click at [366, 199] on button "2" at bounding box center [371, 200] width 10 height 10
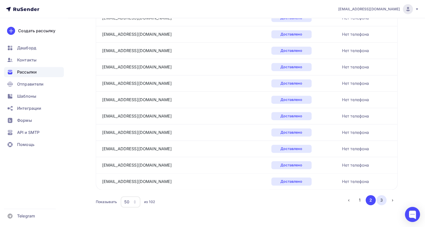
click at [382, 199] on button "3" at bounding box center [381, 200] width 10 height 10
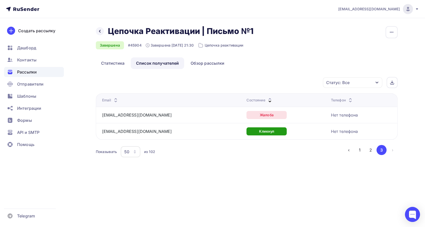
scroll to position [0, 0]
click at [363, 151] on button "1" at bounding box center [362, 150] width 10 height 10
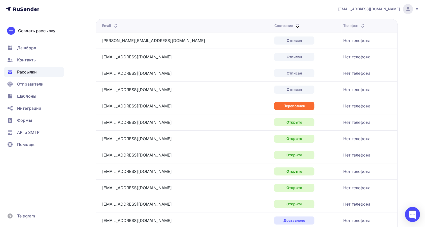
scroll to position [84, 0]
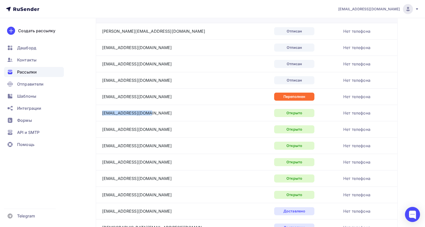
drag, startPoint x: 155, startPoint y: 112, endPoint x: 99, endPoint y: 111, distance: 55.3
click at [99, 111] on td "[EMAIL_ADDRESS][DOMAIN_NAME]" at bounding box center [184, 113] width 177 height 16
copy link "[EMAIL_ADDRESS][DOMAIN_NAME]"
drag, startPoint x: 120, startPoint y: 128, endPoint x: 101, endPoint y: 128, distance: 19.1
click at [101, 128] on td "e_khapaeva@mail.ru" at bounding box center [184, 129] width 177 height 16
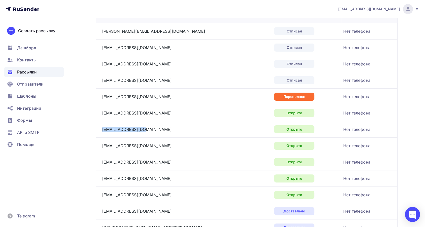
click at [103, 120] on td "[EMAIL_ADDRESS][DOMAIN_NAME]" at bounding box center [184, 113] width 177 height 16
drag, startPoint x: 149, startPoint y: 129, endPoint x: 107, endPoint y: 151, distance: 47.8
click at [166, 187] on td "[EMAIL_ADDRESS][DOMAIN_NAME]" at bounding box center [184, 194] width 177 height 16
drag, startPoint x: 147, startPoint y: 112, endPoint x: 142, endPoint y: 113, distance: 5.6
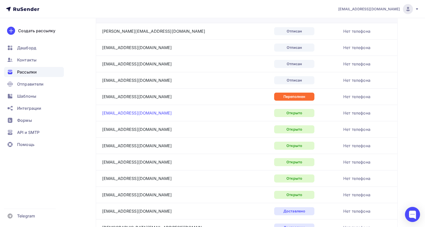
click at [142, 113] on div "[EMAIL_ADDRESS][DOMAIN_NAME]" at bounding box center [165, 113] width 126 height 8
click at [160, 127] on div "[EMAIL_ADDRESS][DOMAIN_NAME]" at bounding box center [165, 129] width 126 height 8
drag, startPoint x: 147, startPoint y: 131, endPoint x: 100, endPoint y: 130, distance: 47.0
click at [100, 130] on td "[EMAIL_ADDRESS][DOMAIN_NAME]" at bounding box center [184, 129] width 177 height 16
copy link "[EMAIL_ADDRESS][DOMAIN_NAME]"
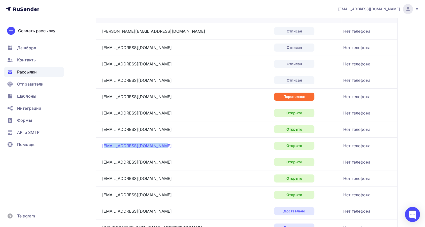
drag, startPoint x: 162, startPoint y: 144, endPoint x: 104, endPoint y: 147, distance: 58.4
click at [104, 147] on div "[EMAIL_ADDRESS][DOMAIN_NAME]" at bounding box center [165, 146] width 126 height 8
click at [206, 145] on div "[EMAIL_ADDRESS][DOMAIN_NAME]" at bounding box center [165, 146] width 126 height 8
drag, startPoint x: 163, startPoint y: 146, endPoint x: 100, endPoint y: 146, distance: 62.9
click at [100, 146] on td "[EMAIL_ADDRESS][DOMAIN_NAME]" at bounding box center [184, 145] width 177 height 16
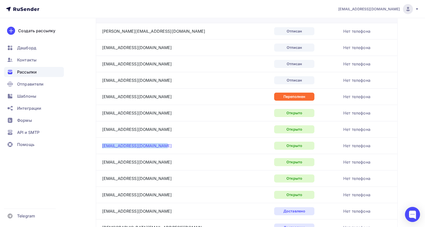
copy link "[EMAIL_ADDRESS][DOMAIN_NAME]"
drag, startPoint x: 148, startPoint y: 161, endPoint x: 99, endPoint y: 163, distance: 48.8
click at [99, 163] on td "[EMAIL_ADDRESS][DOMAIN_NAME]" at bounding box center [184, 162] width 177 height 16
copy link "[EMAIL_ADDRESS][DOMAIN_NAME]"
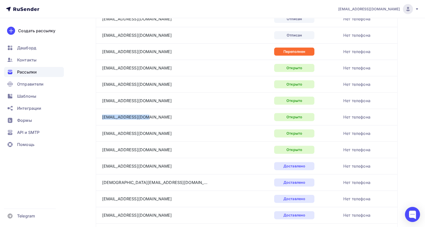
scroll to position [140, 0]
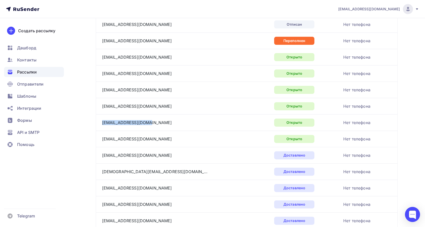
drag, startPoint x: 149, startPoint y: 121, endPoint x: 100, endPoint y: 122, distance: 48.5
click at [100, 122] on td "artem_shapar@mail.ru" at bounding box center [184, 122] width 177 height 16
copy link "artem_shapar@mail.ru"
drag, startPoint x: 143, startPoint y: 140, endPoint x: 101, endPoint y: 139, distance: 41.7
click at [101, 139] on td "buryska@mail.ru" at bounding box center [184, 138] width 177 height 16
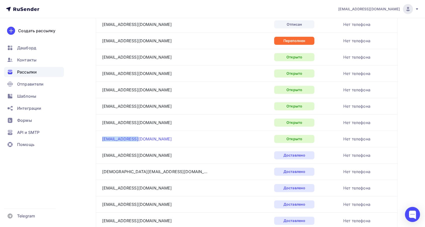
copy link "buryska@mail.ru"
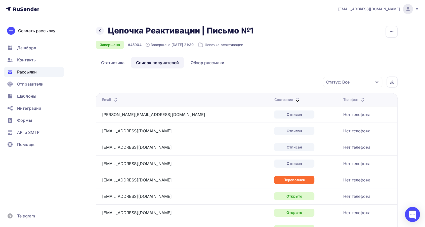
scroll to position [0, 0]
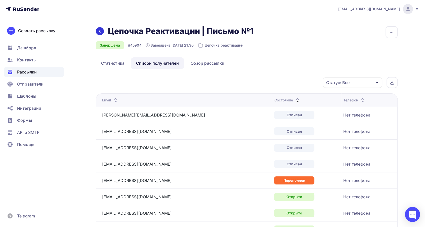
click at [100, 31] on icon at bounding box center [100, 31] width 4 height 4
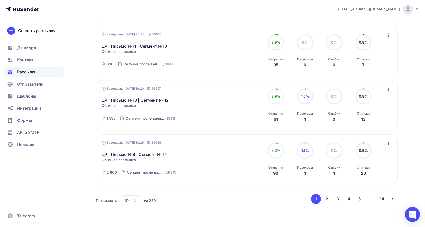
scroll to position [468, 0]
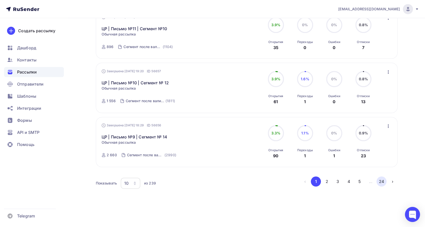
click at [380, 181] on button "24" at bounding box center [381, 181] width 10 height 10
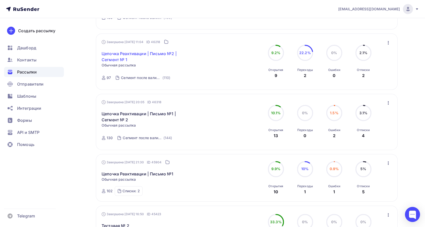
scroll to position [124, 0]
click at [155, 52] on link "Цепочка Реактивации | Письмо №2 | Сегмент № 1" at bounding box center [145, 57] width 86 height 12
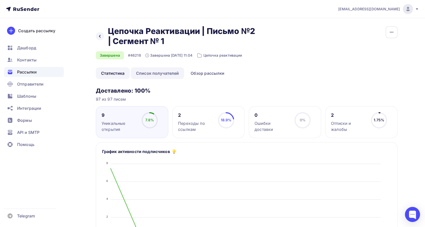
click at [167, 75] on link "Список получателей" at bounding box center [158, 73] width 54 height 12
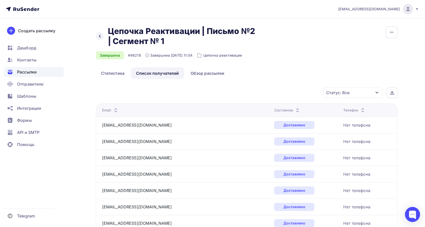
click at [294, 109] on icon at bounding box center [297, 111] width 6 height 6
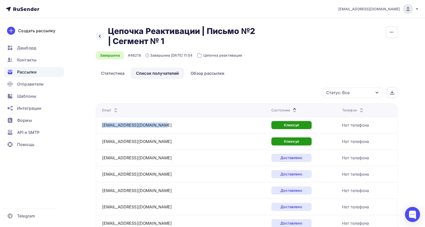
drag, startPoint x: 159, startPoint y: 124, endPoint x: 100, endPoint y: 124, distance: 58.8
click at [100, 124] on td "[EMAIL_ADDRESS][DOMAIN_NAME]" at bounding box center [182, 125] width 173 height 16
copy link "[EMAIL_ADDRESS][DOMAIN_NAME]"
drag, startPoint x: 147, startPoint y: 140, endPoint x: 100, endPoint y: 139, distance: 46.5
click at [100, 139] on td "[EMAIL_ADDRESS][DOMAIN_NAME]" at bounding box center [182, 141] width 173 height 16
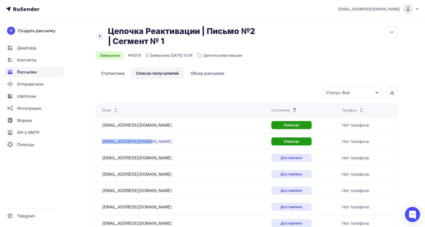
copy link "[EMAIL_ADDRESS][DOMAIN_NAME]"
click at [154, 141] on div "artem_shapar@mail.ru" at bounding box center [165, 141] width 126 height 8
click at [291, 108] on icon at bounding box center [294, 109] width 6 height 6
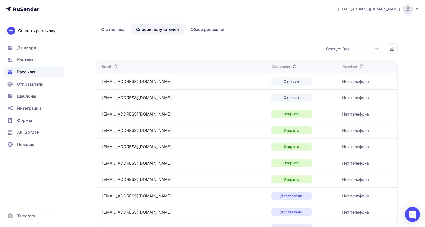
scroll to position [84, 0]
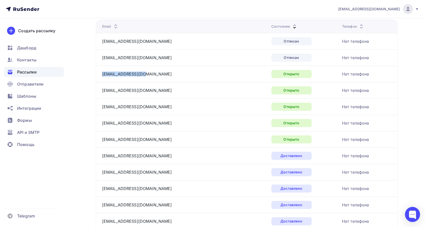
drag, startPoint x: 145, startPoint y: 73, endPoint x: 101, endPoint y: 74, distance: 44.0
click at [101, 74] on td "grinaelena@mail.ru" at bounding box center [182, 74] width 173 height 16
copy link "grinaelena@mail.ru"
drag, startPoint x: 147, startPoint y: 91, endPoint x: 102, endPoint y: 91, distance: 45.8
click at [102, 91] on div "nastena-voron@bk.ru" at bounding box center [165, 90] width 126 height 8
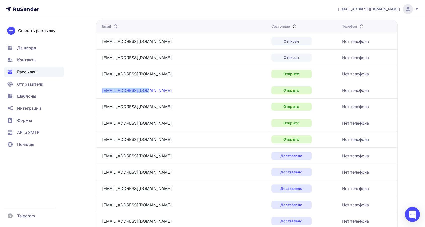
copy link "nastena-voron@bk.ru"
click at [155, 104] on div "polina99p@yandex.ru" at bounding box center [165, 107] width 126 height 8
drag, startPoint x: 151, startPoint y: 106, endPoint x: 103, endPoint y: 109, distance: 48.4
click at [103, 109] on div "polina99p@yandex.ru" at bounding box center [165, 107] width 126 height 8
drag, startPoint x: 155, startPoint y: 123, endPoint x: 102, endPoint y: 123, distance: 52.8
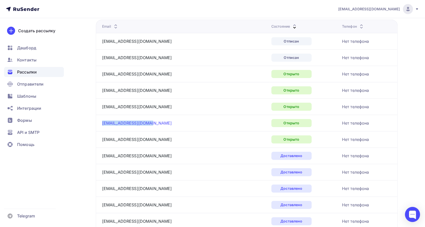
click at [102, 123] on div "yuuurdanova27@mail.ru" at bounding box center [165, 123] width 126 height 8
drag, startPoint x: 142, startPoint y: 142, endPoint x: 102, endPoint y: 140, distance: 39.5
click at [102, 140] on div "buryska@mail.ru" at bounding box center [165, 139] width 126 height 8
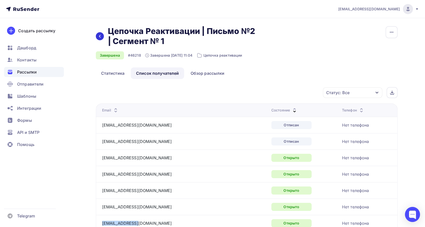
click at [100, 35] on icon at bounding box center [100, 36] width 2 height 3
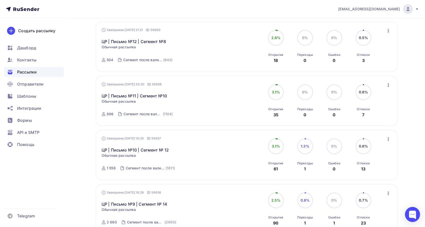
scroll to position [468, 0]
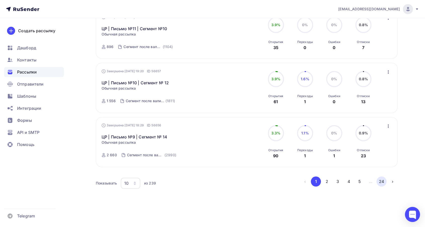
click at [380, 182] on button "24" at bounding box center [381, 181] width 10 height 10
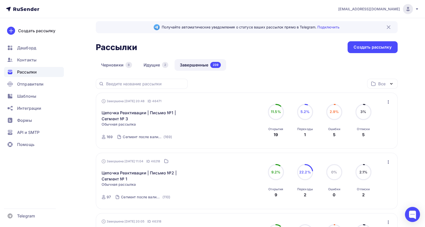
scroll to position [0, 0]
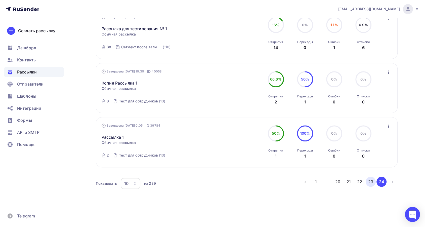
click at [369, 180] on button "23" at bounding box center [371, 182] width 10 height 10
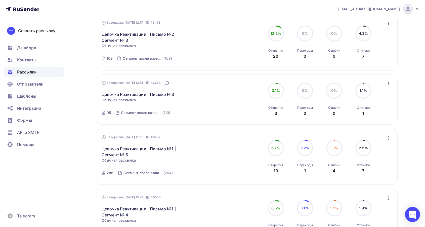
scroll to position [376, 0]
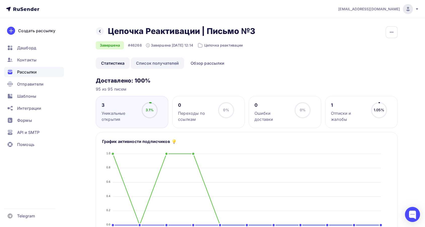
click at [163, 62] on link "Список получателей" at bounding box center [158, 63] width 54 height 12
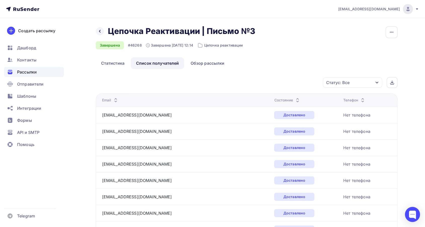
click at [294, 98] on icon at bounding box center [297, 99] width 6 height 6
click at [271, 98] on div "Состояние" at bounding box center [284, 100] width 26 height 5
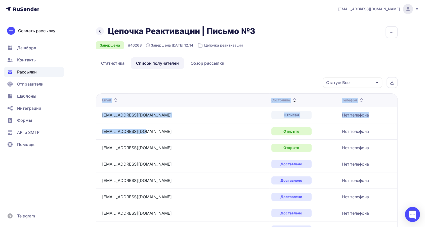
drag, startPoint x: 142, startPoint y: 131, endPoint x: 93, endPoint y: 131, distance: 49.5
click at [160, 134] on div "[EMAIL_ADDRESS][DOMAIN_NAME]" at bounding box center [165, 131] width 126 height 8
drag, startPoint x: 147, startPoint y: 132, endPoint x: 100, endPoint y: 132, distance: 47.3
click at [100, 132] on td "[EMAIL_ADDRESS][DOMAIN_NAME]" at bounding box center [182, 131] width 173 height 16
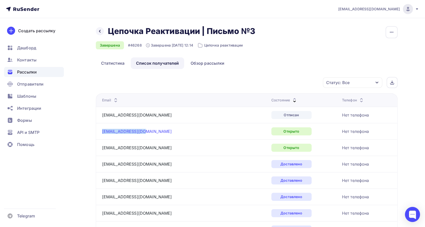
copy link "[EMAIL_ADDRESS][DOMAIN_NAME]"
drag, startPoint x: 137, startPoint y: 146, endPoint x: 102, endPoint y: 147, distance: 34.5
click at [102, 147] on div "[EMAIL_ADDRESS][DOMAIN_NAME]" at bounding box center [165, 148] width 126 height 8
copy link "[EMAIL_ADDRESS][DOMAIN_NAME]"
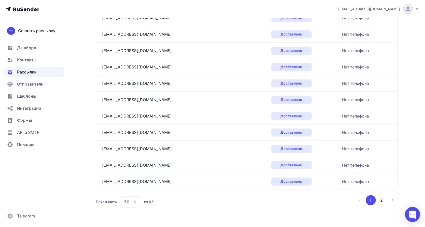
click at [378, 199] on button "2" at bounding box center [381, 200] width 10 height 10
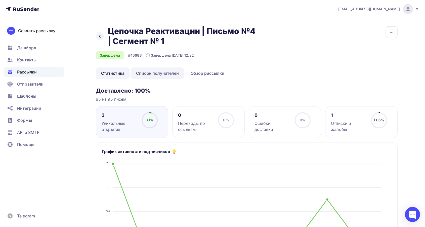
click at [149, 73] on link "Список получателей" at bounding box center [158, 73] width 54 height 12
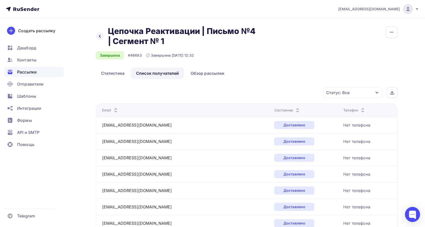
click at [294, 108] on icon at bounding box center [297, 109] width 6 height 6
click at [291, 108] on icon at bounding box center [294, 111] width 6 height 6
click at [294, 109] on icon at bounding box center [297, 111] width 6 height 6
click at [271, 109] on div "Состояние" at bounding box center [284, 110] width 26 height 5
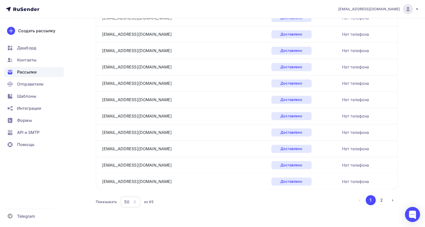
click at [378, 197] on button "2" at bounding box center [381, 200] width 10 height 10
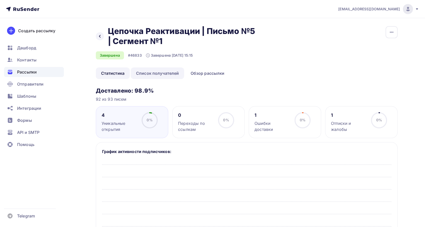
click at [154, 70] on link "Список получателей" at bounding box center [158, 73] width 54 height 12
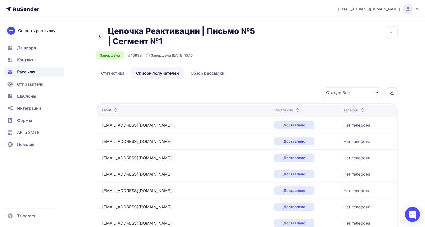
click at [294, 109] on icon at bounding box center [297, 111] width 6 height 6
click at [291, 109] on icon at bounding box center [294, 111] width 6 height 6
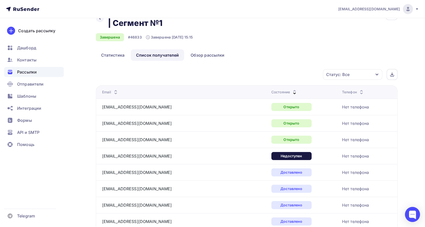
scroll to position [28, 0]
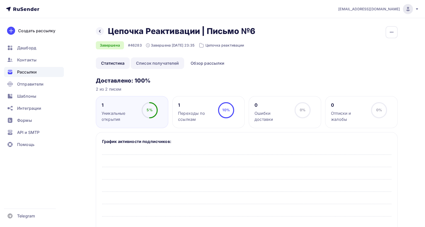
click at [156, 64] on link "Список получателей" at bounding box center [158, 63] width 54 height 12
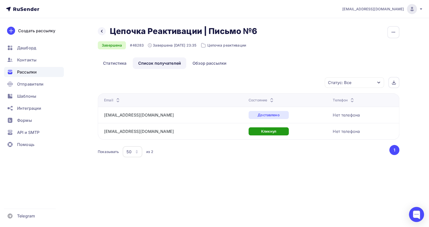
click at [269, 98] on icon at bounding box center [272, 99] width 6 height 6
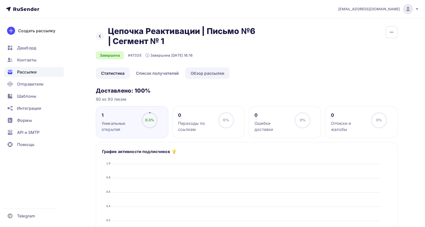
click at [168, 71] on link "Список получателей" at bounding box center [158, 73] width 54 height 12
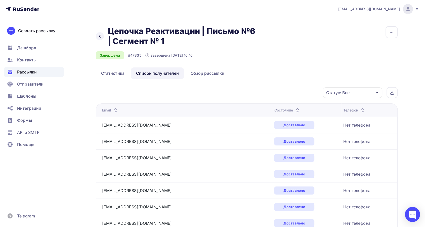
click at [294, 109] on icon at bounding box center [297, 111] width 6 height 6
click at [271, 109] on div "Состояние" at bounding box center [284, 110] width 26 height 5
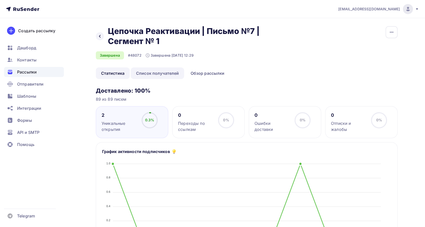
click at [161, 71] on link "Список получателей" at bounding box center [158, 73] width 54 height 12
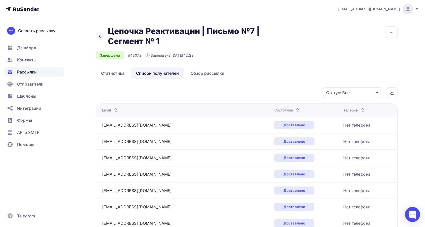
click at [294, 109] on icon at bounding box center [297, 111] width 6 height 6
click at [271, 109] on div "Состояние" at bounding box center [284, 110] width 26 height 5
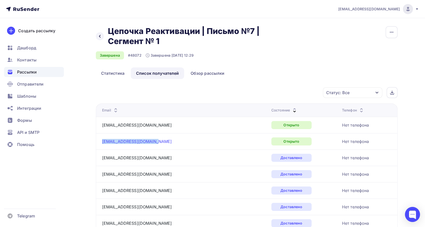
drag, startPoint x: 161, startPoint y: 141, endPoint x: 102, endPoint y: 143, distance: 59.4
click at [102, 143] on div "[EMAIL_ADDRESS][DOMAIN_NAME]" at bounding box center [165, 141] width 126 height 8
copy link "[EMAIL_ADDRESS][DOMAIN_NAME]"
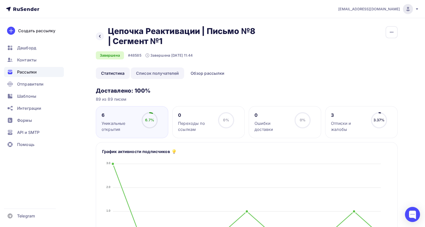
click at [155, 71] on link "Список получателей" at bounding box center [158, 73] width 54 height 12
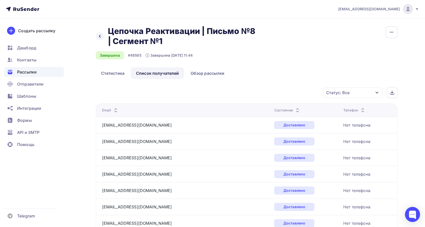
click at [294, 109] on icon at bounding box center [297, 111] width 6 height 6
click at [291, 109] on icon at bounding box center [294, 111] width 6 height 6
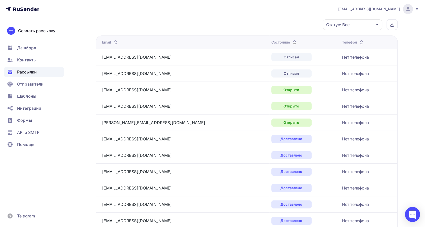
scroll to position [46, 0]
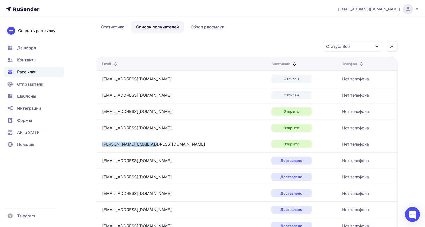
drag, startPoint x: 151, startPoint y: 143, endPoint x: 99, endPoint y: 144, distance: 52.8
click at [99, 144] on td "[PERSON_NAME][EMAIL_ADDRESS][DOMAIN_NAME]" at bounding box center [182, 144] width 173 height 16
copy link "[PERSON_NAME][EMAIL_ADDRESS][DOMAIN_NAME]"
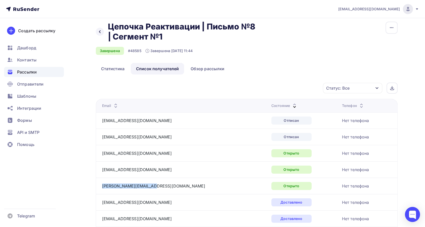
scroll to position [0, 0]
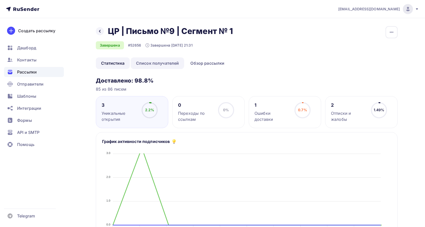
click at [145, 62] on link "Список получателей" at bounding box center [158, 63] width 54 height 12
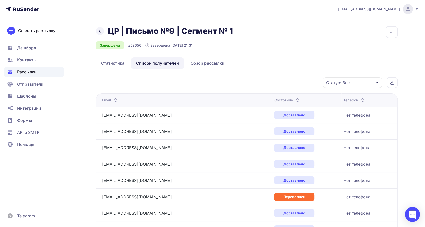
click at [294, 98] on icon at bounding box center [297, 101] width 6 height 6
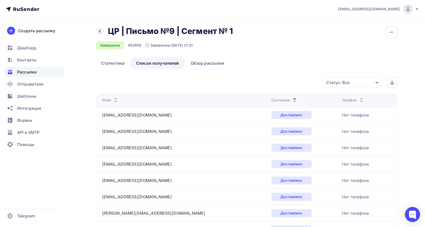
click at [291, 98] on icon at bounding box center [294, 101] width 6 height 6
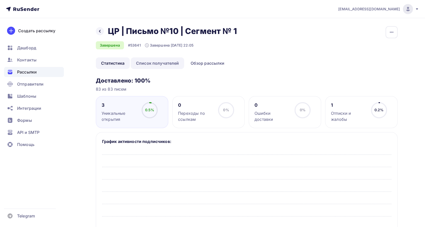
click at [143, 65] on link "Список получателей" at bounding box center [158, 63] width 54 height 12
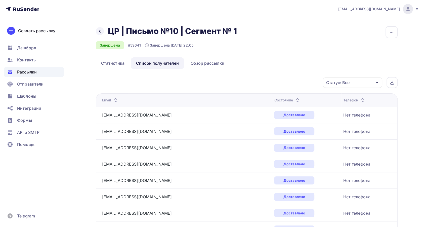
click at [294, 98] on icon at bounding box center [297, 101] width 6 height 6
click at [291, 100] on icon at bounding box center [294, 101] width 6 height 6
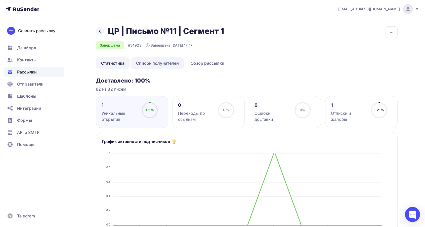
click at [158, 63] on link "Список получателей" at bounding box center [158, 63] width 54 height 12
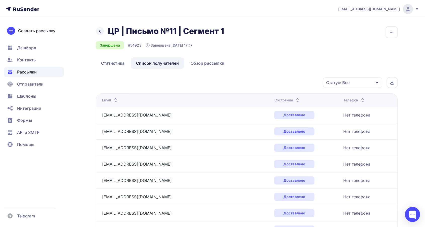
click at [294, 99] on icon at bounding box center [297, 101] width 6 height 6
click at [291, 99] on icon at bounding box center [294, 101] width 6 height 6
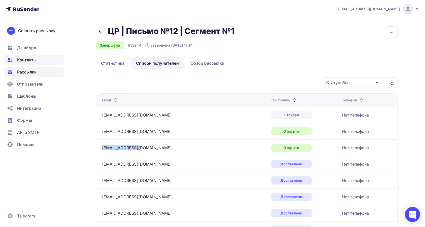
click at [30, 60] on span "Контакты" at bounding box center [26, 60] width 19 height 6
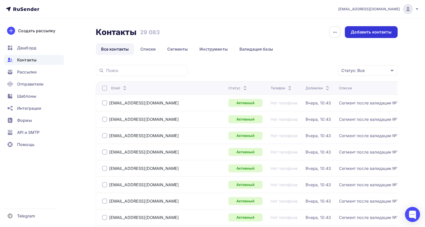
click at [360, 34] on div "Добавить контакты" at bounding box center [371, 32] width 40 height 6
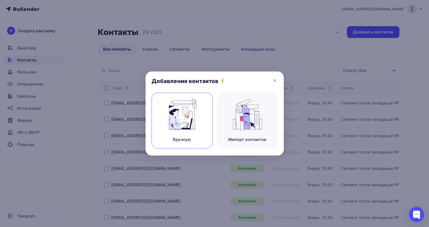
click at [185, 121] on img at bounding box center [182, 115] width 34 height 32
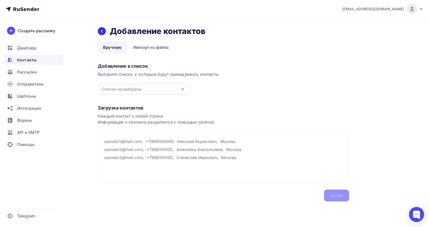
click at [101, 31] on icon at bounding box center [102, 31] width 4 height 4
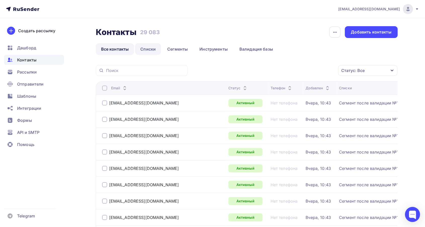
click at [149, 49] on link "Списки" at bounding box center [148, 49] width 26 height 12
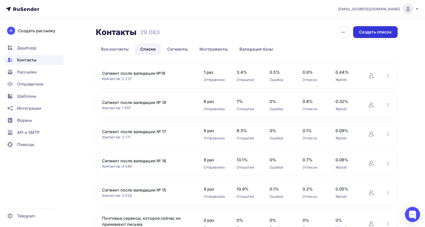
click at [370, 35] on div "Создать список" at bounding box center [375, 32] width 32 height 6
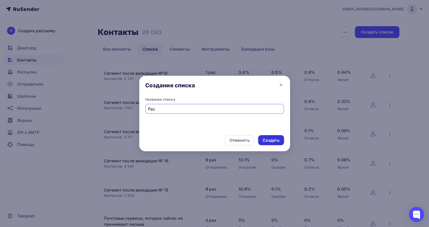
type input "Раз"
click at [276, 139] on div "Создать" at bounding box center [271, 140] width 17 height 6
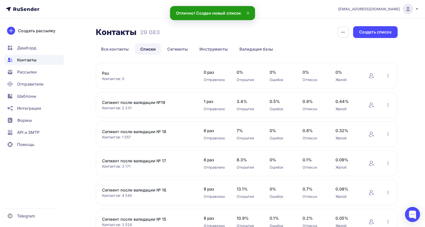
click at [101, 74] on div "Раз Контактов: 0 Добавить контакты Переименовать список Скачать список Отписать…" at bounding box center [247, 76] width 302 height 26
click at [103, 73] on link "Раз" at bounding box center [144, 73] width 85 height 6
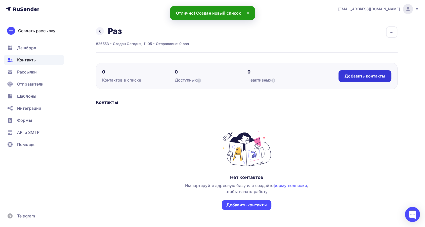
click at [359, 77] on div "Добавить контакты" at bounding box center [364, 76] width 40 height 6
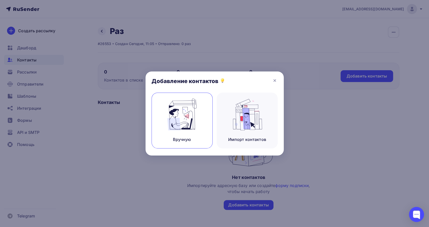
click at [200, 119] on div "Вручную" at bounding box center [182, 121] width 61 height 56
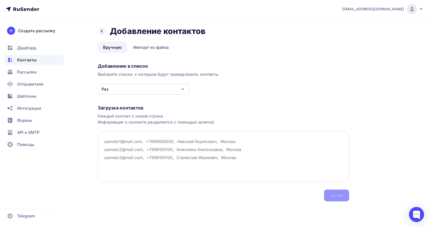
click at [112, 145] on textarea at bounding box center [223, 156] width 251 height 50
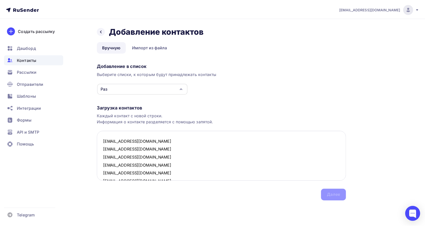
scroll to position [67, 0]
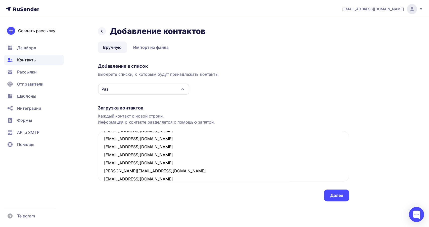
type textarea "to_happiness@mail.ru e_khapaeva@mail.ru galinalisovskaya89@mail.ru nastena-voro…"
click at [335, 188] on div "Загрузка контактов Каждый контакт с новой строки. Информация о контакте разделя…" at bounding box center [223, 148] width 251 height 106
click at [337, 193] on div "Далее" at bounding box center [336, 195] width 13 height 6
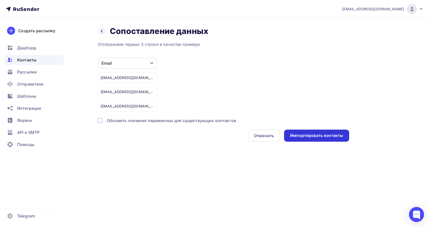
click at [321, 135] on div "Импортировать контакты" at bounding box center [316, 136] width 53 height 6
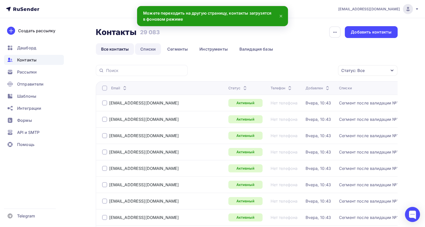
click at [146, 50] on link "Списки" at bounding box center [148, 49] width 26 height 12
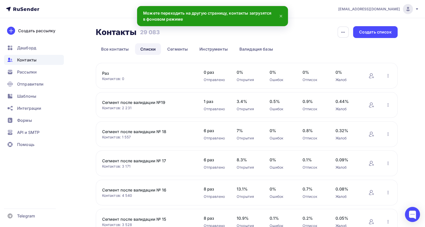
click at [106, 73] on link "Раз" at bounding box center [144, 73] width 85 height 6
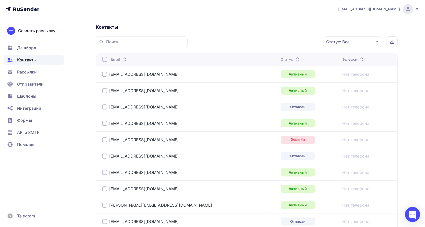
scroll to position [90, 0]
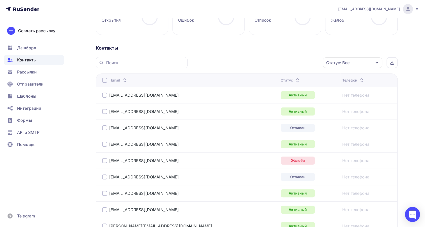
click at [294, 78] on icon at bounding box center [297, 81] width 6 height 6
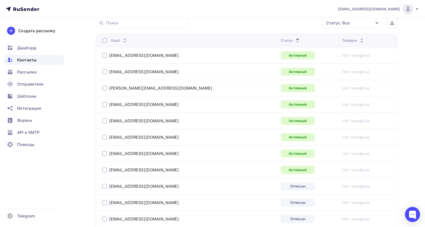
scroll to position [118, 0]
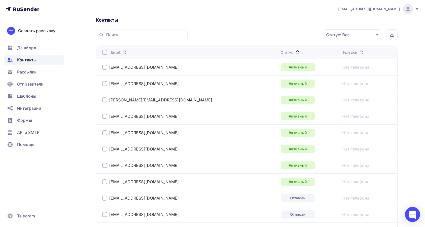
click at [341, 37] on div "Статус: Все" at bounding box center [337, 35] width 23 height 6
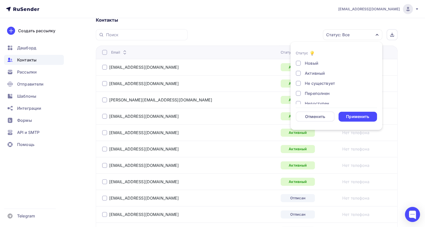
click at [316, 70] on div "Новый Активный Не существует Переполнен Недоступен Отписан Отписан вручную [GEO…" at bounding box center [336, 98] width 81 height 76
click at [316, 72] on div "Активный" at bounding box center [315, 73] width 20 height 6
click at [342, 112] on div "Применить" at bounding box center [357, 117] width 39 height 10
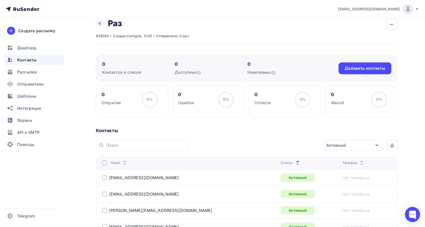
scroll to position [6, 0]
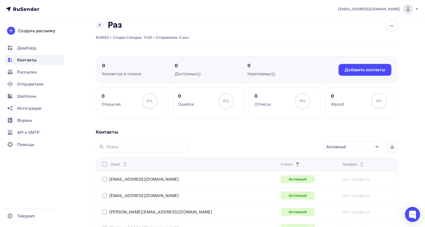
click at [98, 20] on div "Назад Раз Переименовать список Скачать список Отписать адреса Настроить поля и …" at bounding box center [142, 25] width 93 height 10
click at [99, 26] on icon at bounding box center [100, 25] width 4 height 4
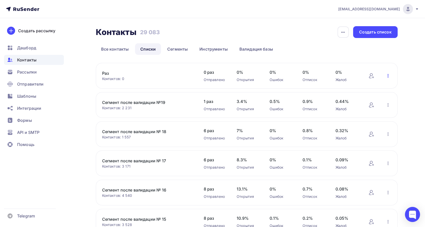
click at [387, 77] on icon "button" at bounding box center [388, 76] width 6 height 6
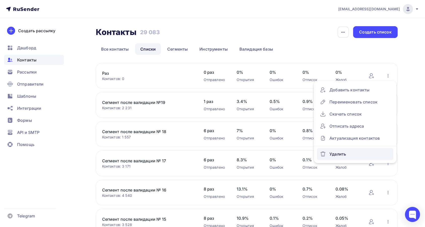
click at [336, 153] on div "Удалить" at bounding box center [355, 154] width 70 height 8
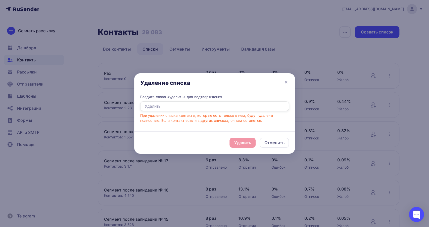
click at [172, 107] on input "text" at bounding box center [214, 106] width 149 height 10
type input "Удалить"
click at [249, 148] on div "Удалить Отменить" at bounding box center [214, 142] width 161 height 22
click at [245, 143] on div "Удалить" at bounding box center [242, 143] width 17 height 6
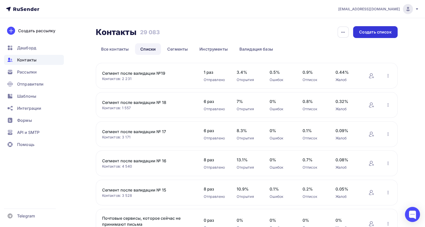
click at [364, 34] on div "Создать список" at bounding box center [375, 32] width 32 height 6
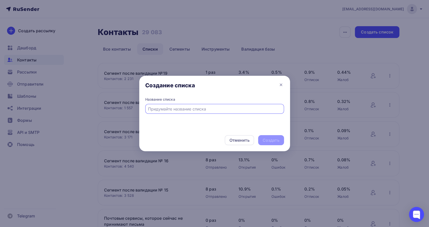
click at [179, 105] on div at bounding box center [214, 109] width 139 height 10
click at [178, 110] on input "text" at bounding box center [214, 109] width 133 height 6
type input "Активные"
click at [265, 138] on div "Создать" at bounding box center [271, 140] width 17 height 6
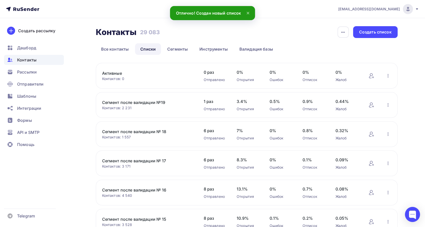
click at [120, 75] on link "Активные" at bounding box center [144, 73] width 85 height 6
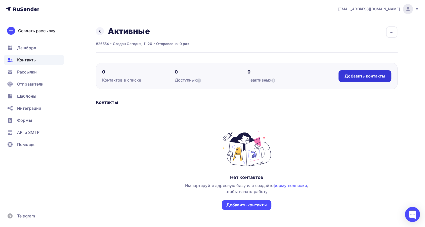
click at [355, 75] on div "Добавить контакты" at bounding box center [364, 76] width 40 height 6
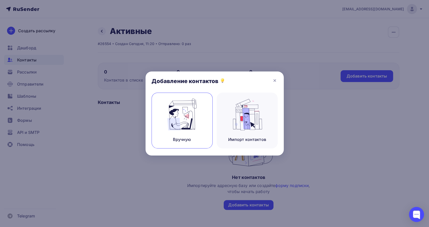
click at [198, 110] on img at bounding box center [182, 115] width 34 height 32
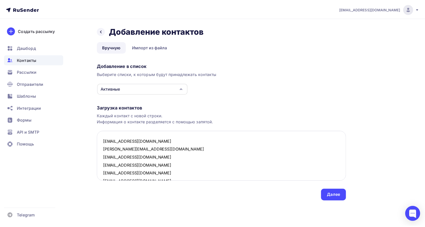
scroll to position [19, 0]
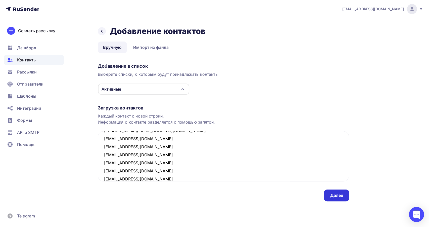
type textarea "74081885@mail.ru anna-sitnikova@mail.ru nadushka-1987@yandex.ru sloniki7@yahoo.…"
click at [338, 199] on div "Далее" at bounding box center [336, 195] width 25 height 12
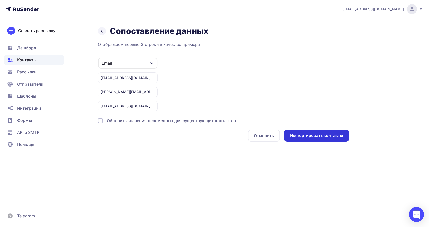
click at [307, 137] on div "Импортировать контакты" at bounding box center [316, 136] width 53 height 6
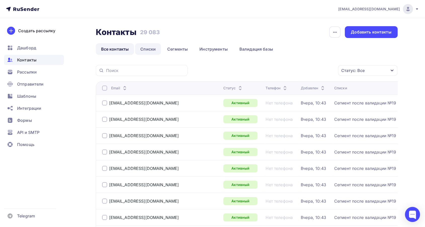
click at [152, 50] on link "Списки" at bounding box center [148, 49] width 26 height 12
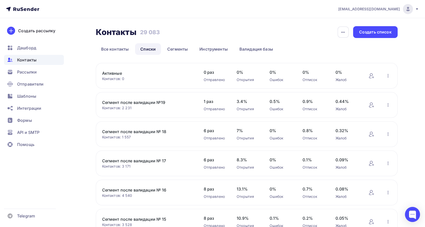
click at [118, 74] on link "Активные" at bounding box center [144, 73] width 85 height 6
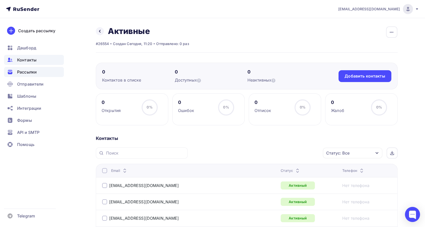
click at [29, 70] on span "Рассылки" at bounding box center [27, 72] width 20 height 6
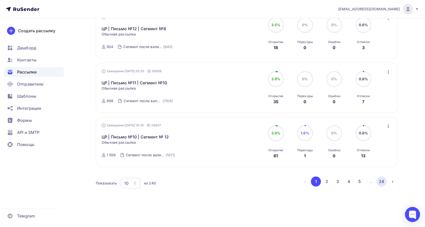
click at [379, 181] on button "24" at bounding box center [381, 181] width 10 height 10
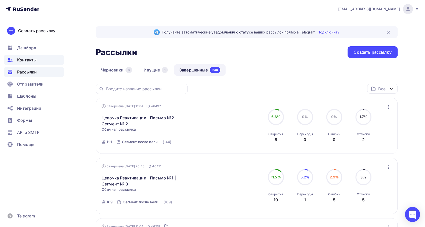
click at [26, 58] on span "Контакты" at bounding box center [26, 60] width 19 height 6
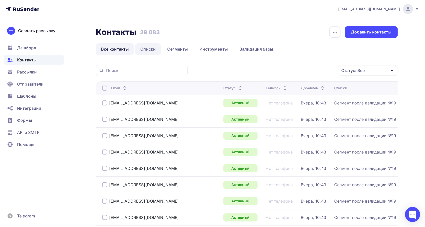
click at [144, 50] on link "Списки" at bounding box center [148, 49] width 26 height 12
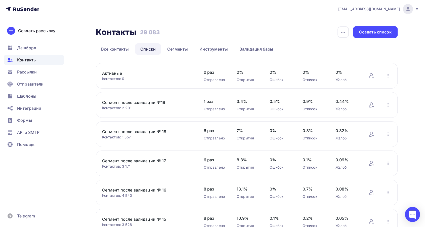
click at [365, 38] on div "Контакты Контакты 29 083 29 083 История импорта Создать список Все контакты Спи…" at bounding box center [247, 40] width 302 height 29
click at [365, 36] on div "Создать список" at bounding box center [375, 32] width 45 height 12
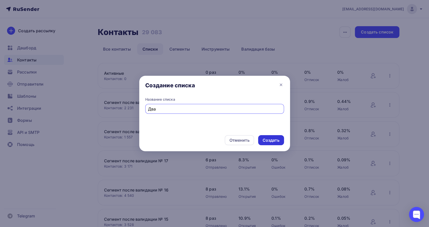
type input "Два"
click at [275, 138] on div "Создать" at bounding box center [271, 140] width 17 height 6
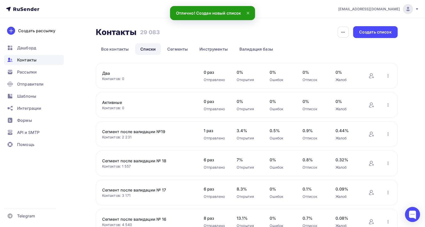
click at [106, 72] on link "Два" at bounding box center [144, 73] width 85 height 6
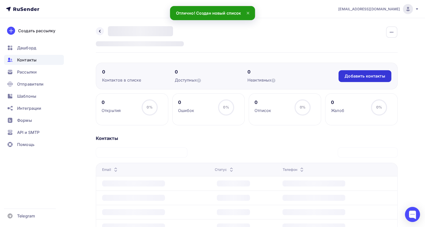
click at [366, 75] on div "Добавить контакты" at bounding box center [364, 76] width 40 height 6
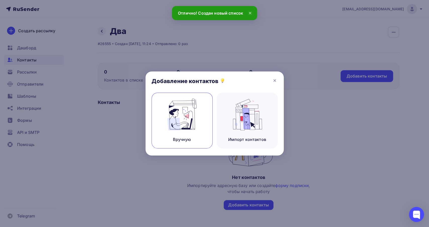
click at [179, 104] on img at bounding box center [182, 115] width 34 height 32
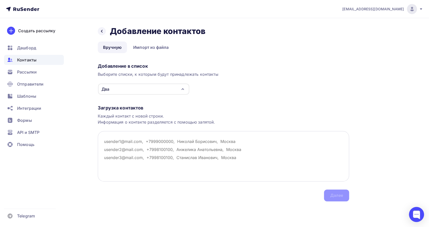
click at [107, 138] on textarea at bounding box center [223, 156] width 251 height 50
paste textarea "[EMAIL_ADDRESS][DOMAIN_NAME]"
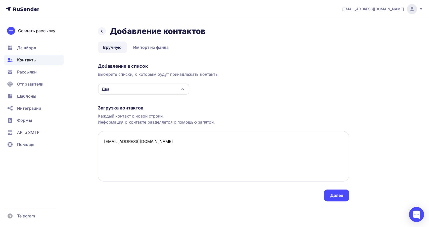
paste textarea "[EMAIL_ADDRESS][DOMAIN_NAME]"
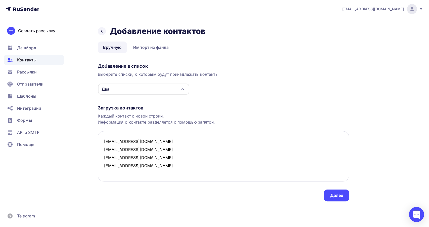
paste textarea "[EMAIL_ADDRESS][DOMAIN_NAME]"
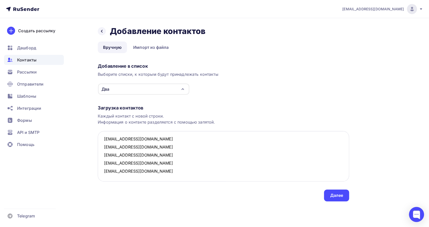
paste textarea "[EMAIL_ADDRESS][DOMAIN_NAME]"
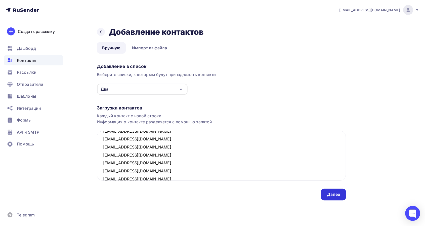
scroll to position [18, 0]
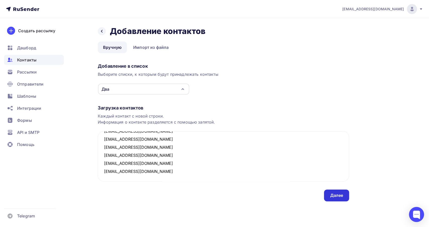
type textarea "sobolevaarina98@mail.ru nurgalieva_almira86@mail.ru milka.34@mail.ru slastena-5…"
click at [338, 193] on div "Далее" at bounding box center [336, 195] width 13 height 6
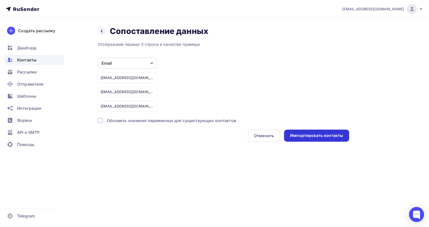
click at [311, 134] on div "Импортировать контакты" at bounding box center [316, 136] width 53 height 6
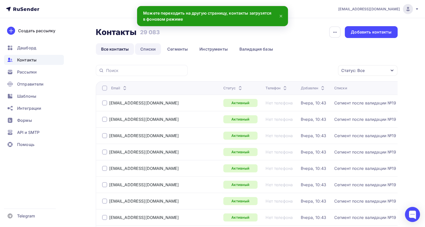
click at [143, 48] on link "Списки" at bounding box center [148, 49] width 26 height 12
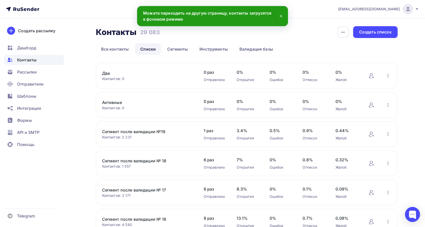
click at [105, 71] on link "Два" at bounding box center [144, 73] width 85 height 6
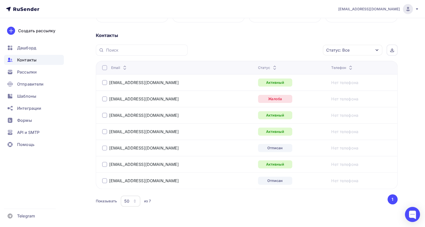
scroll to position [116, 0]
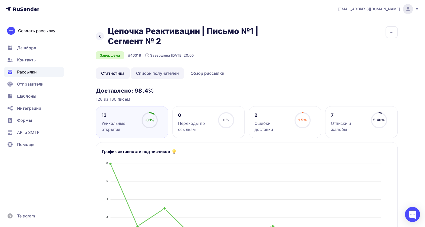
click at [159, 73] on link "Список получателей" at bounding box center [158, 73] width 54 height 12
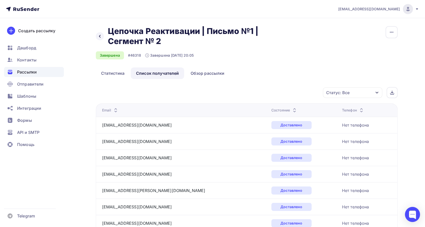
click at [291, 109] on icon at bounding box center [294, 111] width 6 height 6
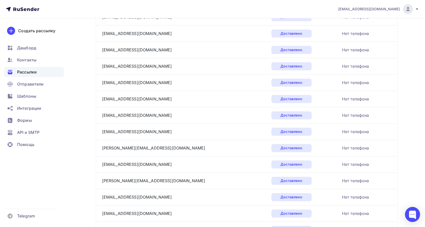
scroll to position [744, 0]
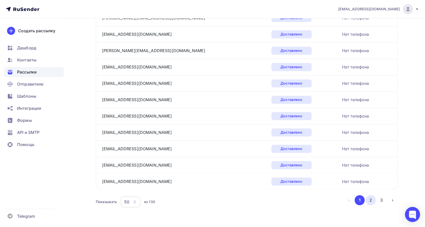
click at [374, 198] on button "2" at bounding box center [371, 200] width 10 height 10
click at [381, 199] on button "3" at bounding box center [381, 200] width 10 height 10
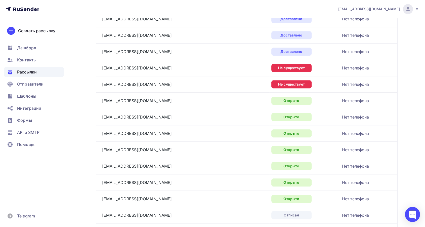
scroll to position [334, 0]
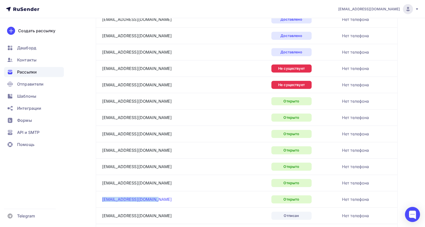
drag, startPoint x: 148, startPoint y: 197, endPoint x: 102, endPoint y: 197, distance: 45.3
click at [102, 197] on div "[EMAIL_ADDRESS][DOMAIN_NAME]" at bounding box center [165, 199] width 126 height 8
copy link "[EMAIL_ADDRESS][DOMAIN_NAME]"
drag, startPoint x: 162, startPoint y: 181, endPoint x: 103, endPoint y: 183, distance: 59.1
click at [103, 183] on div "[EMAIL_ADDRESS][DOMAIN_NAME]" at bounding box center [165, 183] width 126 height 8
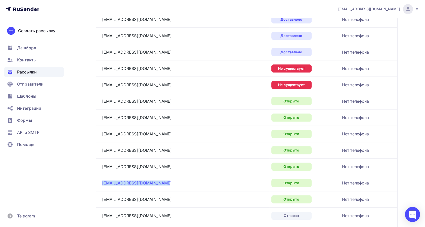
copy link "[EMAIL_ADDRESS][DOMAIN_NAME]"
drag, startPoint x: 144, startPoint y: 165, endPoint x: 103, endPoint y: 164, distance: 41.3
click at [103, 164] on div "[EMAIL_ADDRESS][DOMAIN_NAME]" at bounding box center [165, 166] width 126 height 8
copy link "[EMAIL_ADDRESS][DOMAIN_NAME]"
drag, startPoint x: 146, startPoint y: 149, endPoint x: 102, endPoint y: 149, distance: 44.5
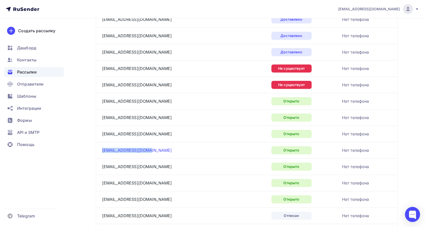
click at [102, 149] on div "[EMAIL_ADDRESS][DOMAIN_NAME]" at bounding box center [165, 150] width 126 height 8
copy link "[EMAIL_ADDRESS][DOMAIN_NAME]"
drag, startPoint x: 158, startPoint y: 134, endPoint x: 102, endPoint y: 133, distance: 56.6
click at [102, 133] on div "[EMAIL_ADDRESS][DOMAIN_NAME]" at bounding box center [165, 134] width 126 height 8
copy link "[EMAIL_ADDRESS][DOMAIN_NAME]"
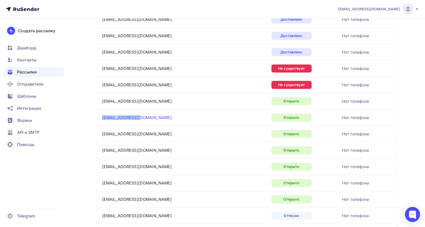
drag, startPoint x: 141, startPoint y: 116, endPoint x: 102, endPoint y: 116, distance: 38.7
click at [102, 116] on div "[EMAIL_ADDRESS][DOMAIN_NAME]" at bounding box center [165, 117] width 126 height 8
copy link "[EMAIL_ADDRESS][DOMAIN_NAME]"
drag, startPoint x: 140, startPoint y: 100, endPoint x: 99, endPoint y: 99, distance: 41.2
click at [99, 99] on td "[EMAIL_ADDRESS][DOMAIN_NAME]" at bounding box center [182, 101] width 173 height 16
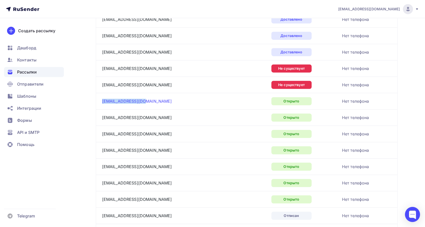
copy link "[EMAIL_ADDRESS][DOMAIN_NAME]"
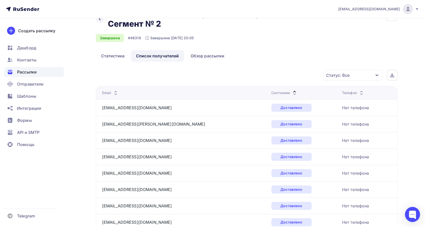
scroll to position [0, 0]
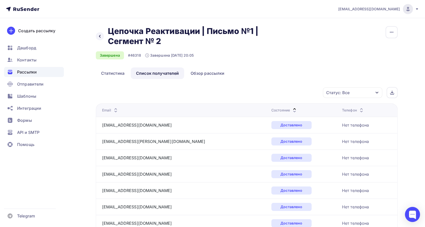
click at [21, 70] on span "Рассылки" at bounding box center [27, 72] width 20 height 6
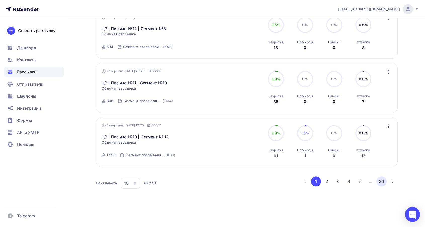
click at [382, 181] on button "24" at bounding box center [381, 181] width 10 height 10
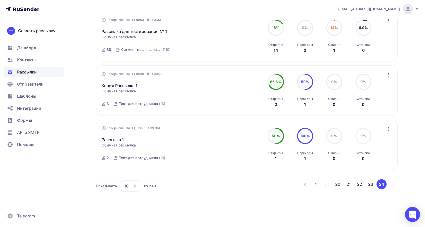
scroll to position [487, 0]
